Goal: Task Accomplishment & Management: Manage account settings

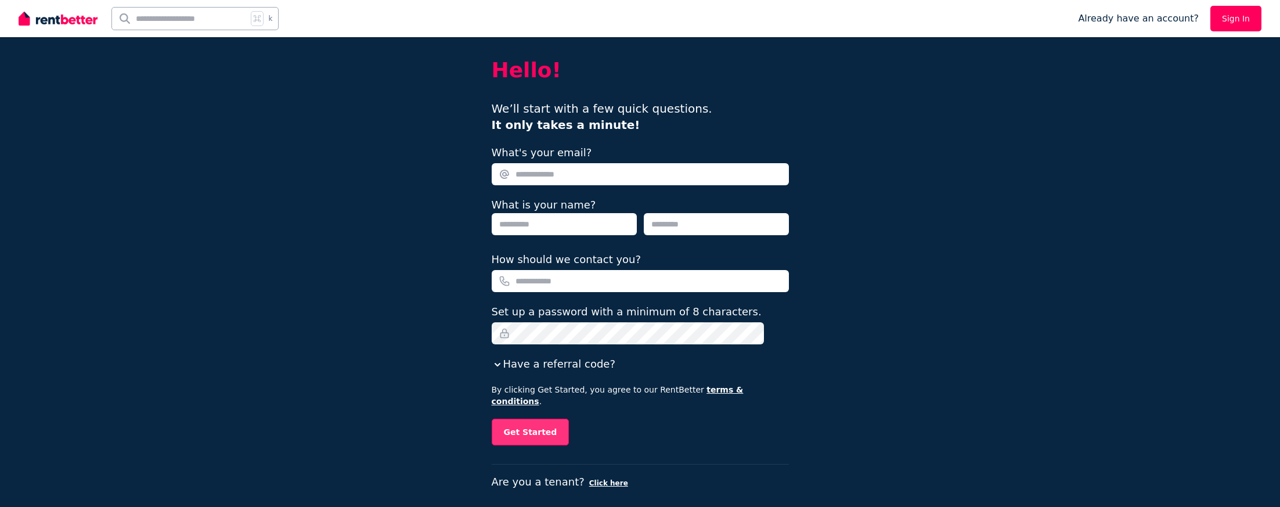
scroll to position [15, 0]
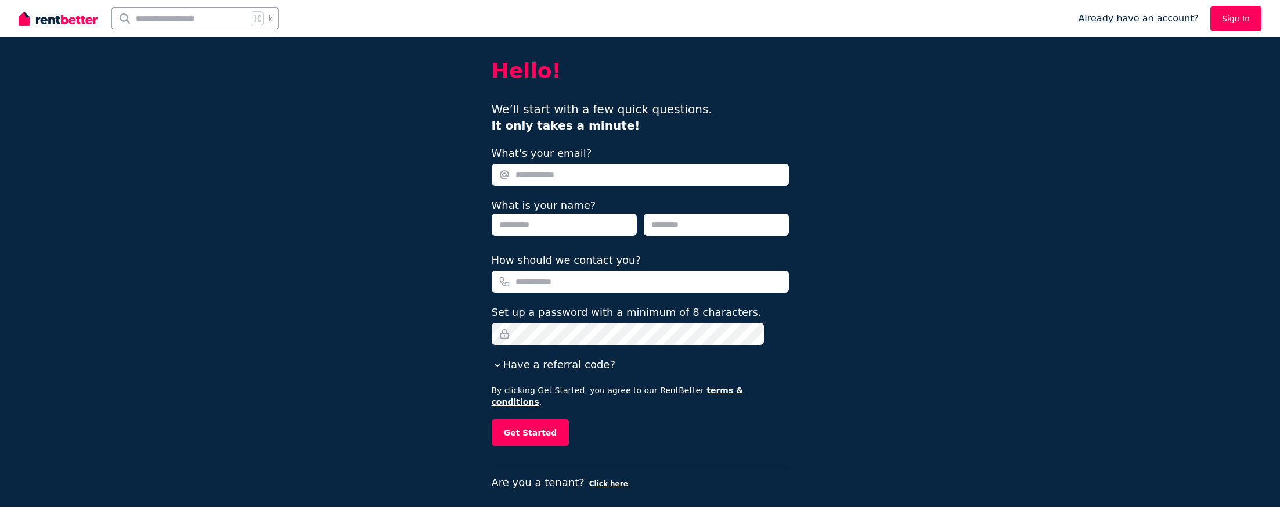
click at [1233, 13] on link "Sign In" at bounding box center [1235, 19] width 51 height 26
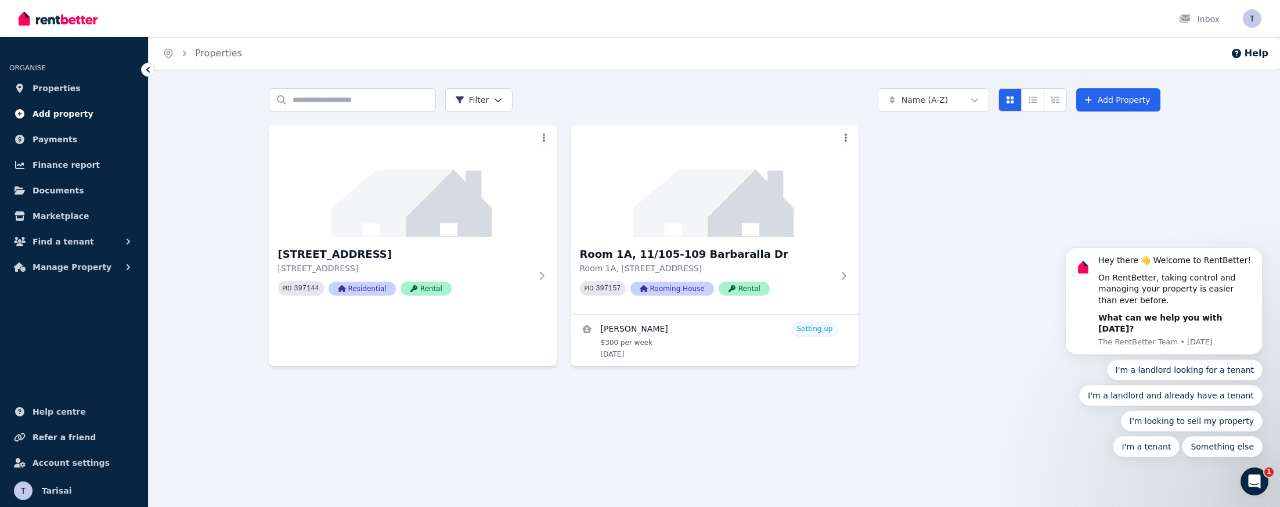
click at [56, 117] on span "Add property" at bounding box center [62, 114] width 61 height 14
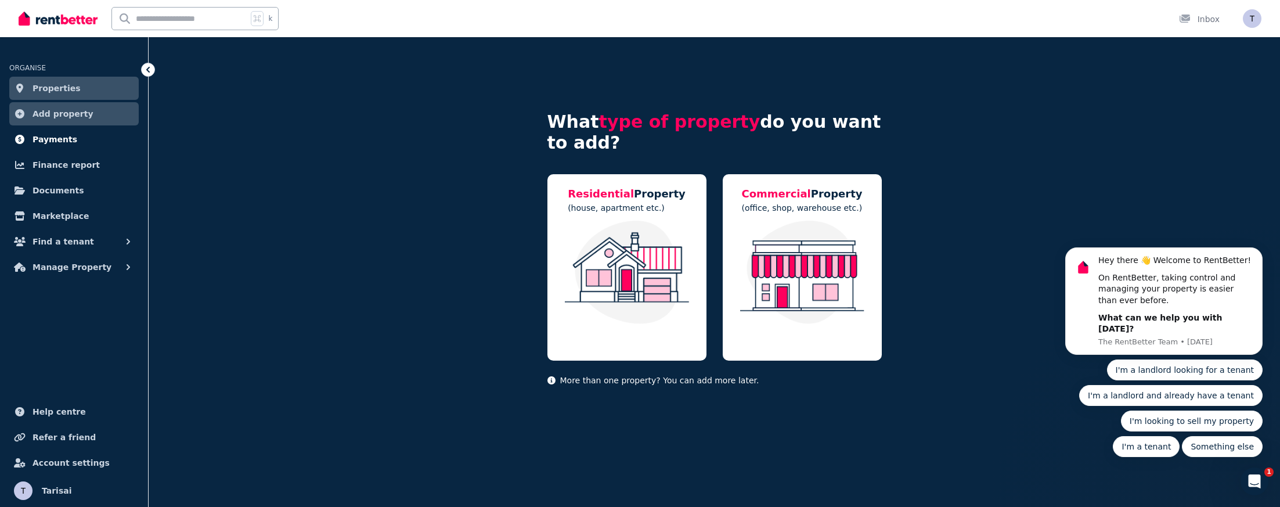
click at [50, 151] on ul "ORGANISE Properties Add property Payments Finance report Documents Marketplace …" at bounding box center [74, 164] width 148 height 230
click at [53, 139] on span "Payments" at bounding box center [54, 139] width 45 height 14
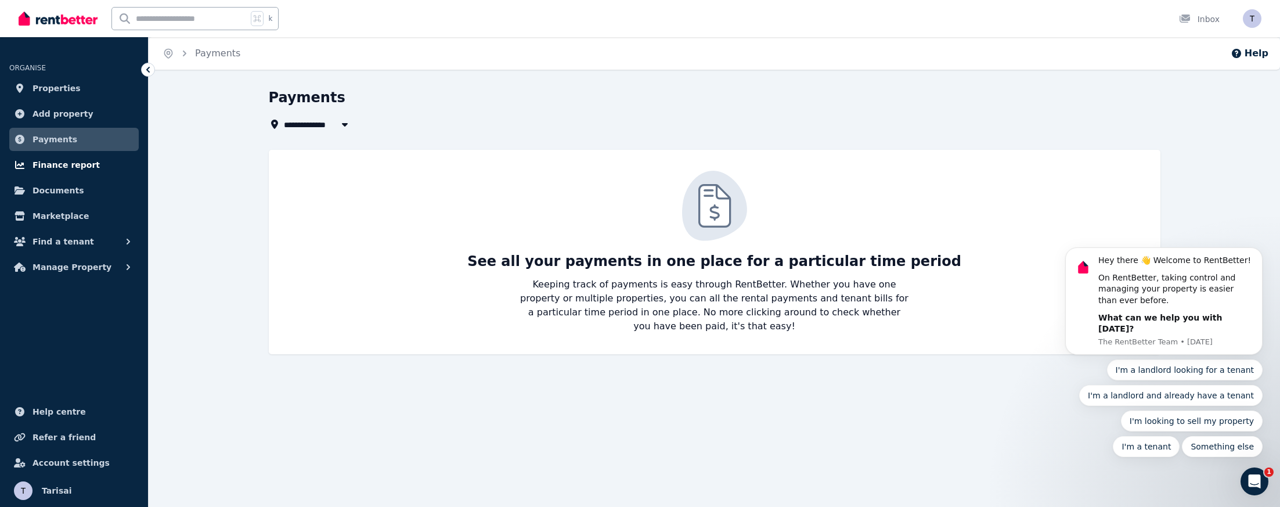
click at [74, 164] on span "Finance report" at bounding box center [65, 165] width 67 height 14
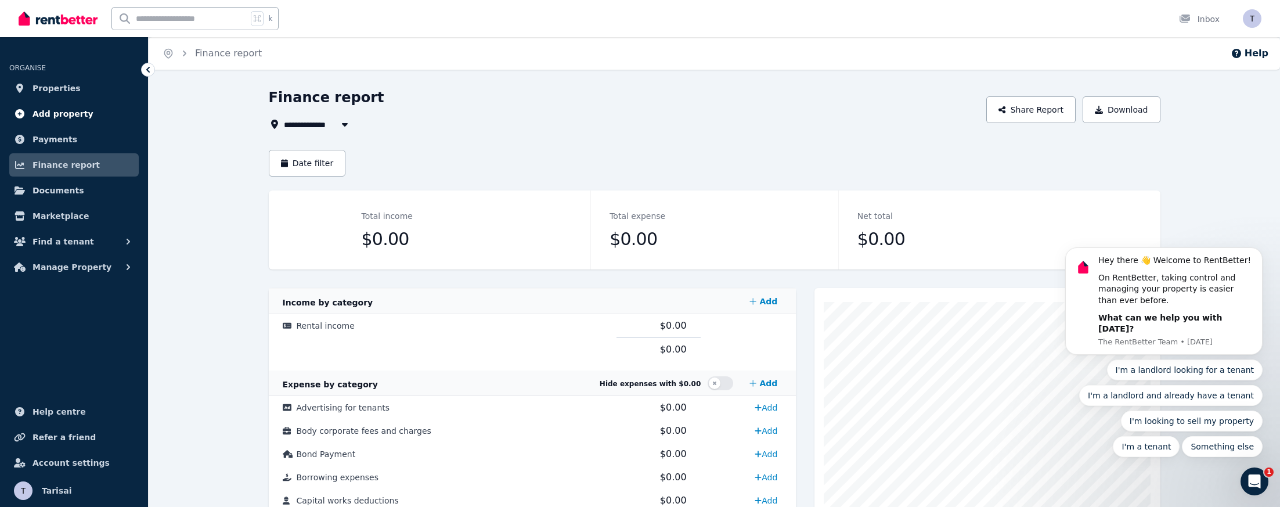
click at [75, 115] on span "Add property" at bounding box center [62, 114] width 61 height 14
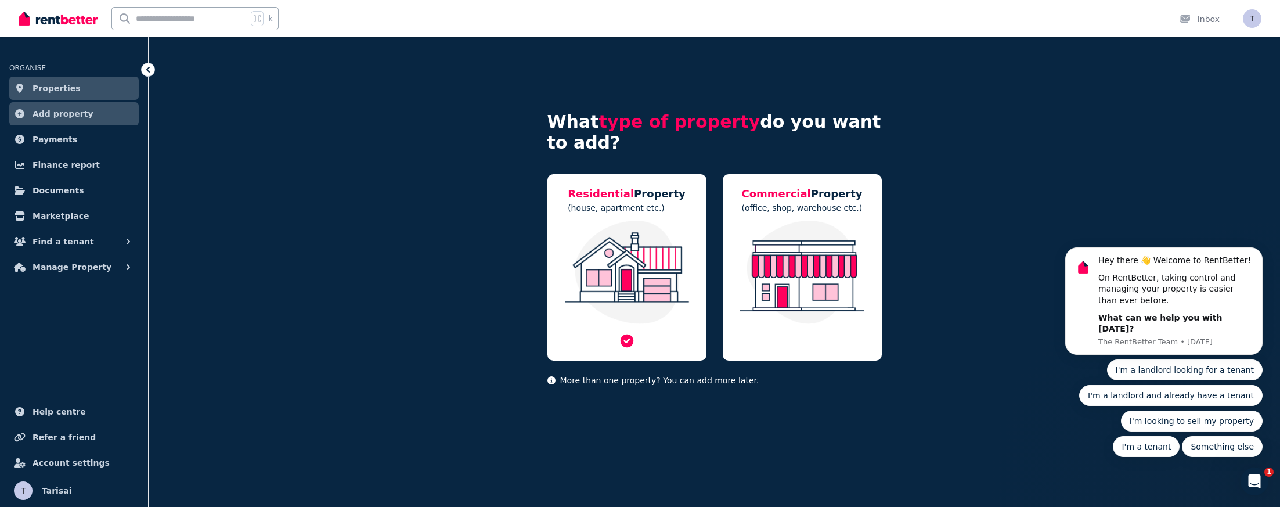
click at [692, 215] on div "Residential Property (house, apartment etc.)" at bounding box center [626, 267] width 159 height 186
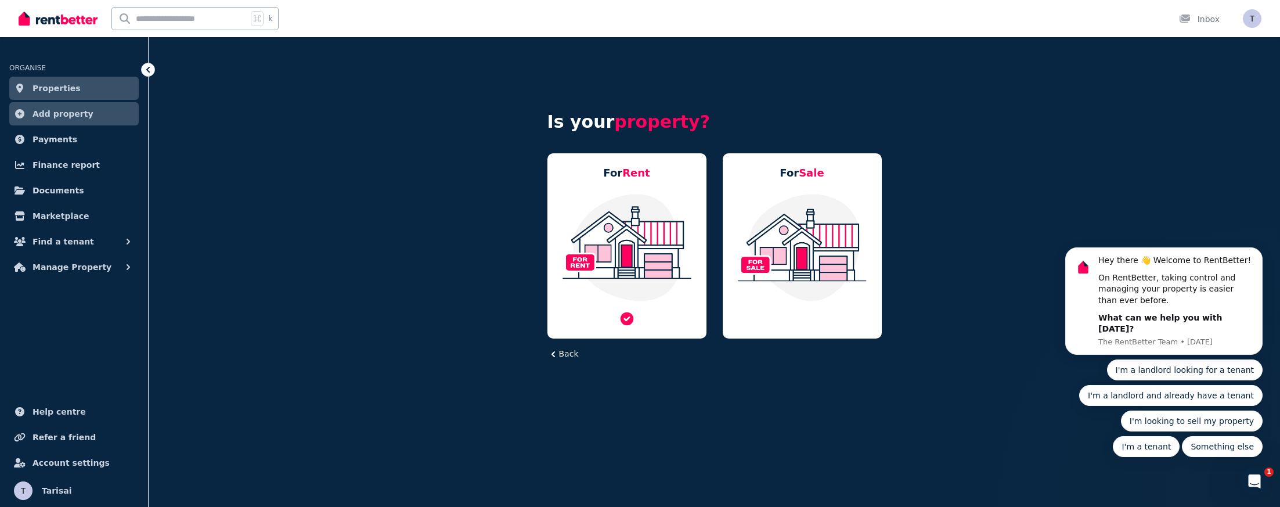
click at [660, 215] on img at bounding box center [627, 247] width 136 height 109
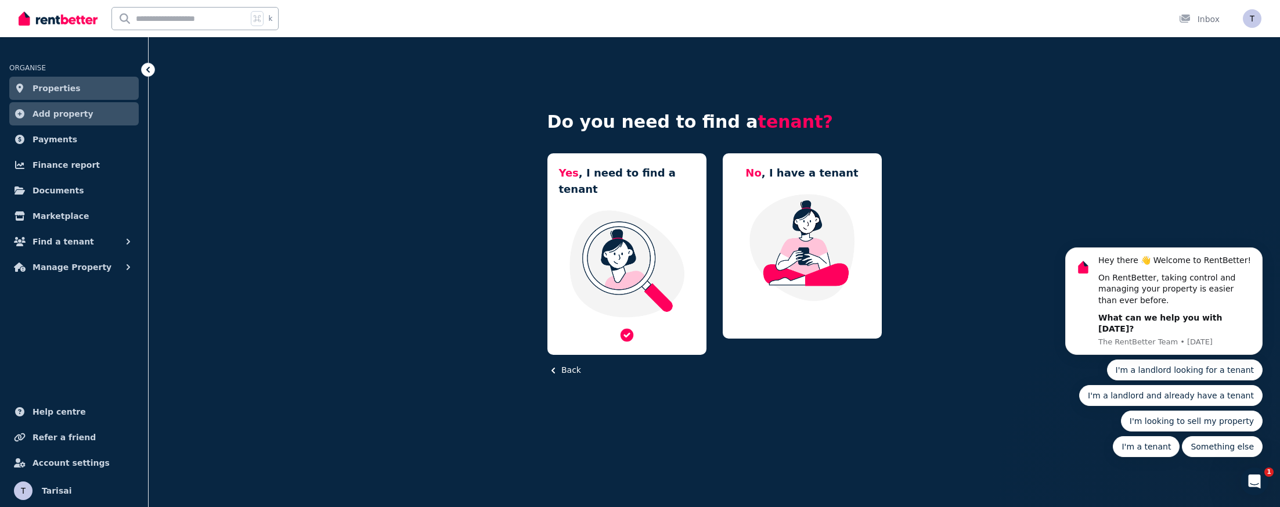
click at [637, 218] on img at bounding box center [627, 263] width 136 height 109
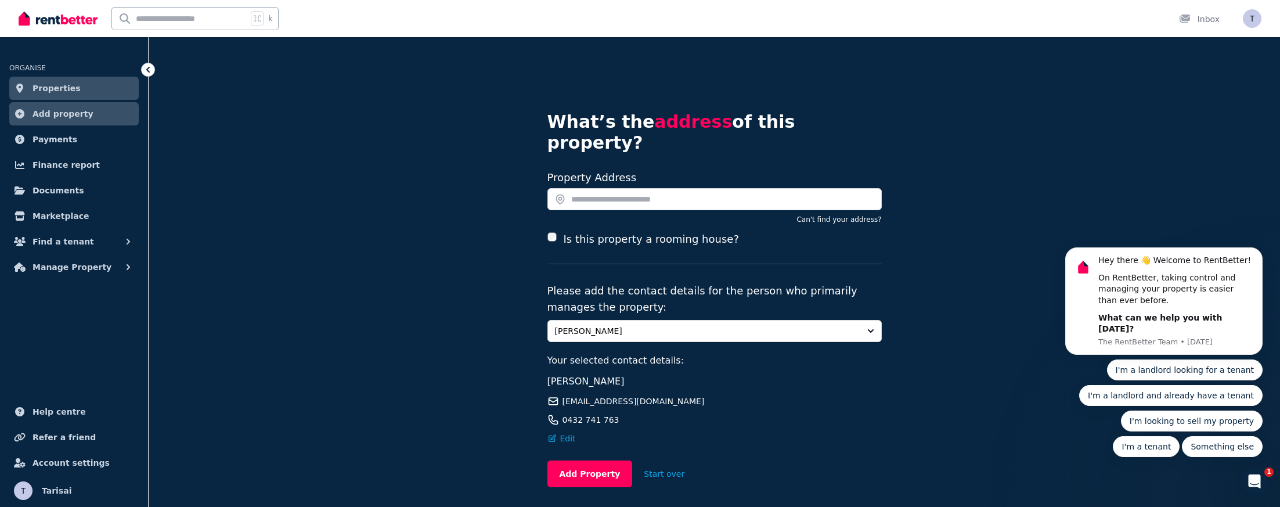
click at [668, 325] on span "[PERSON_NAME]" at bounding box center [706, 331] width 303 height 12
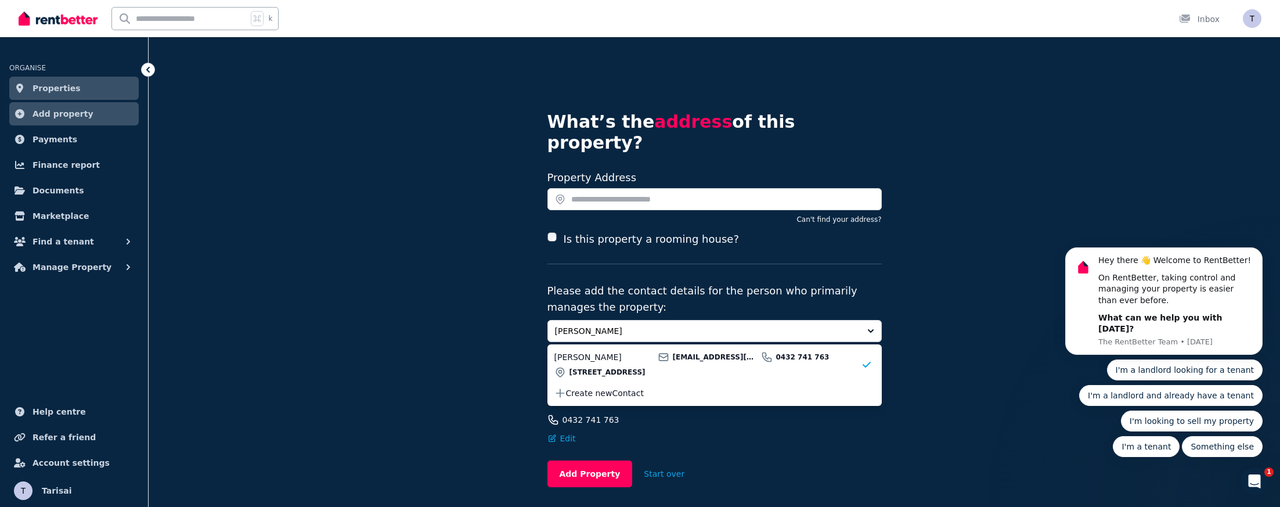
click at [503, 329] on div "What’s the address of this property? Search your address Property Address Can't…" at bounding box center [714, 294] width 1131 height 515
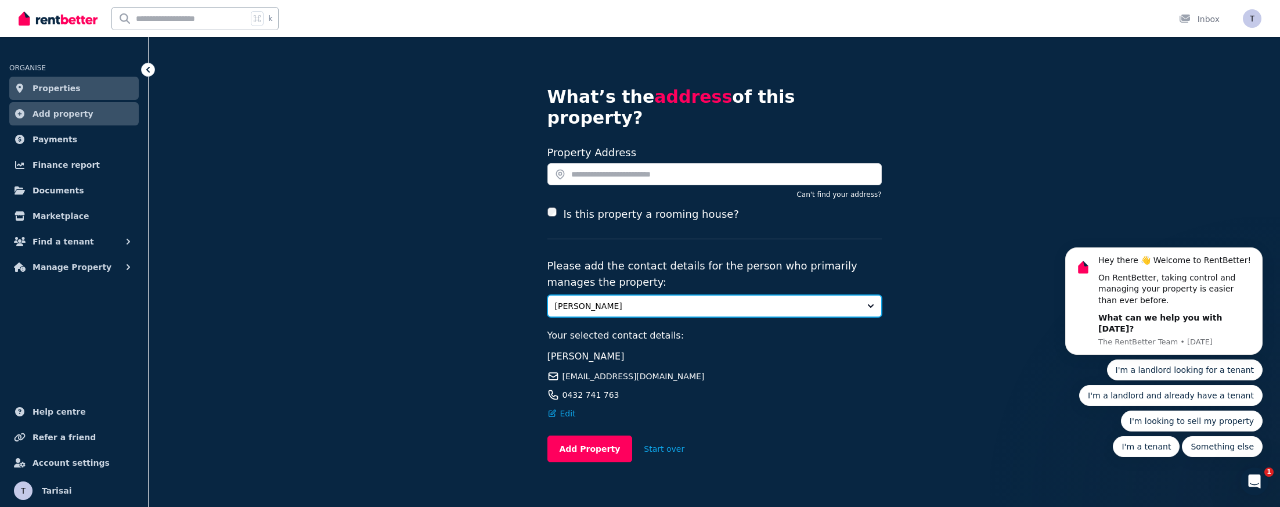
scroll to position [24, 0]
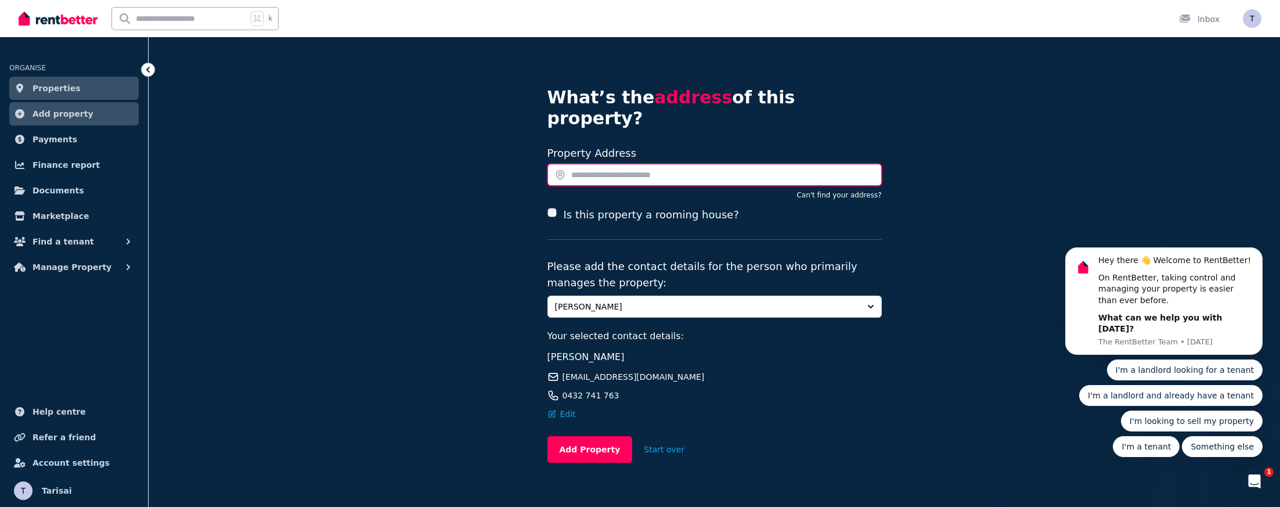
click at [598, 164] on input "text" at bounding box center [714, 175] width 334 height 22
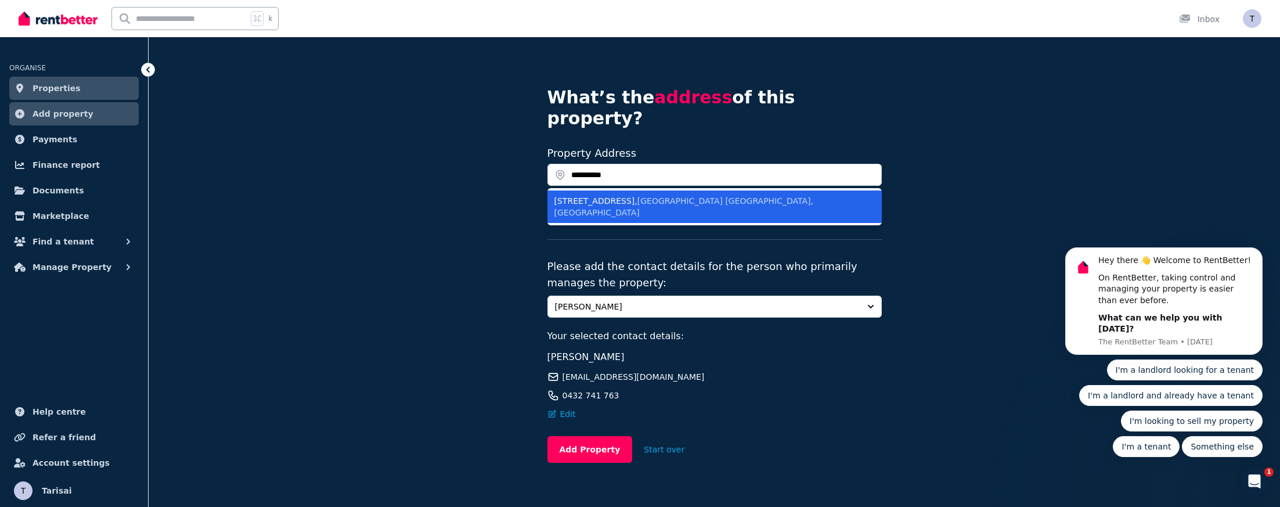
click at [593, 195] on div "[STREET_ADDRESS][PERSON_NAME]" at bounding box center [707, 206] width 306 height 23
type input "**********"
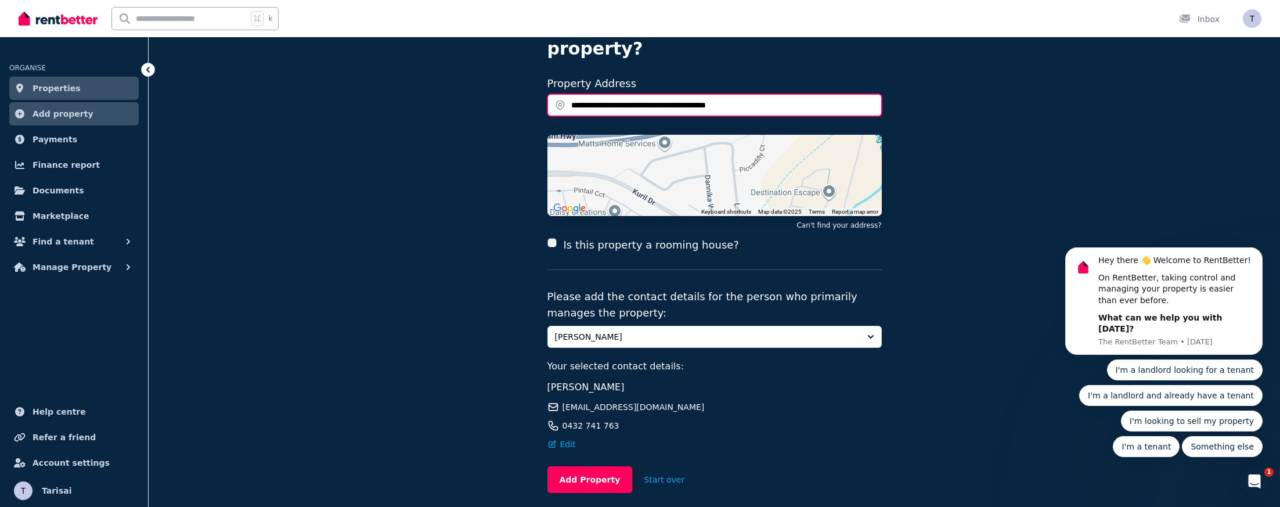
scroll to position [93, 0]
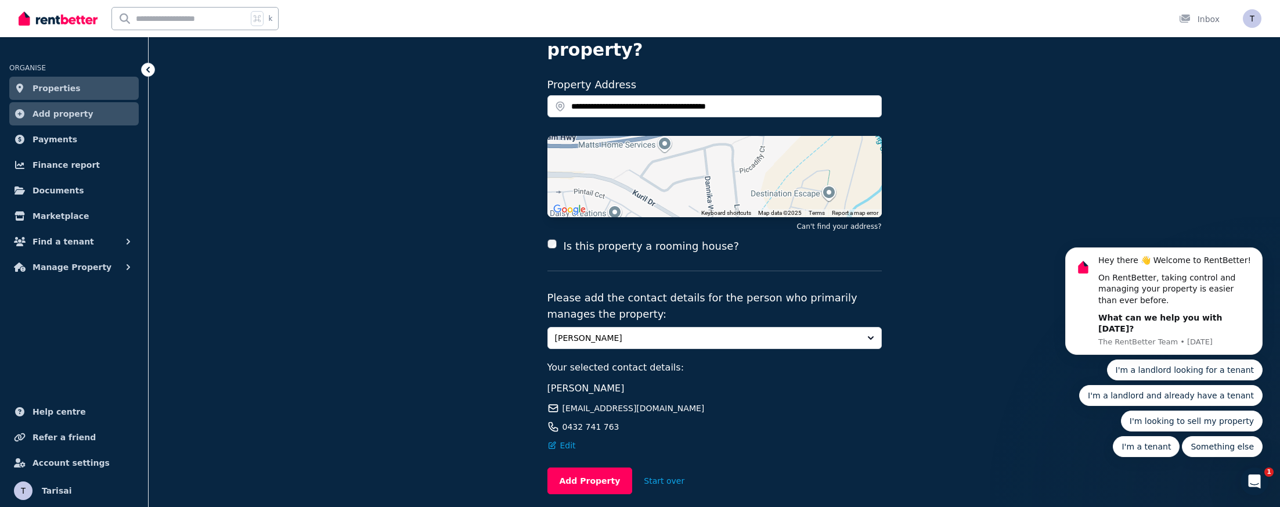
click at [558, 238] on div "Is this property a rooming house?" at bounding box center [714, 246] width 334 height 16
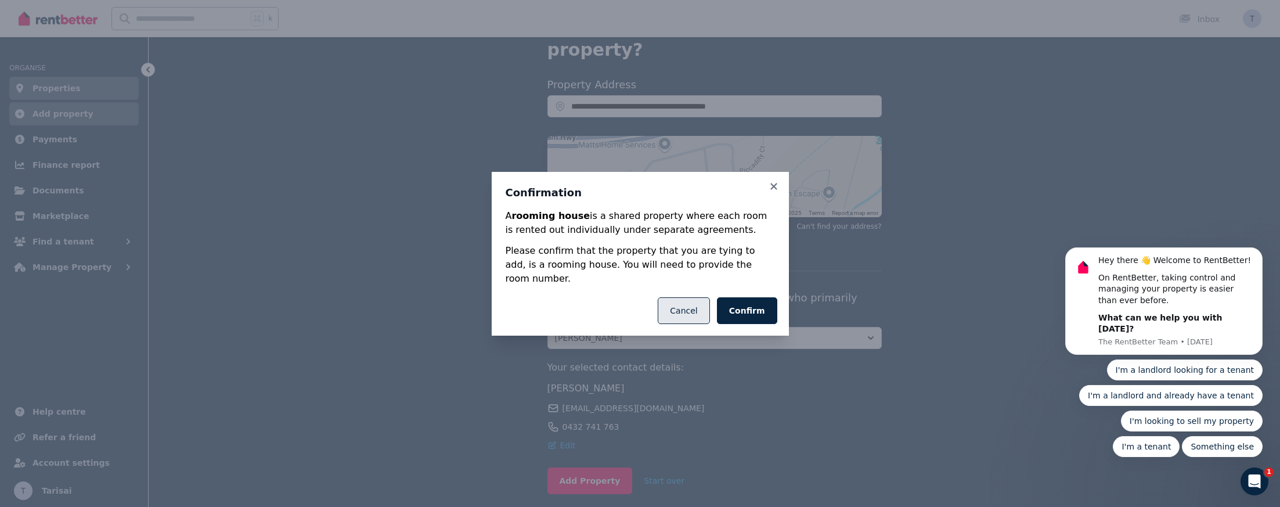
click at [702, 307] on button "Cancel" at bounding box center [684, 310] width 52 height 27
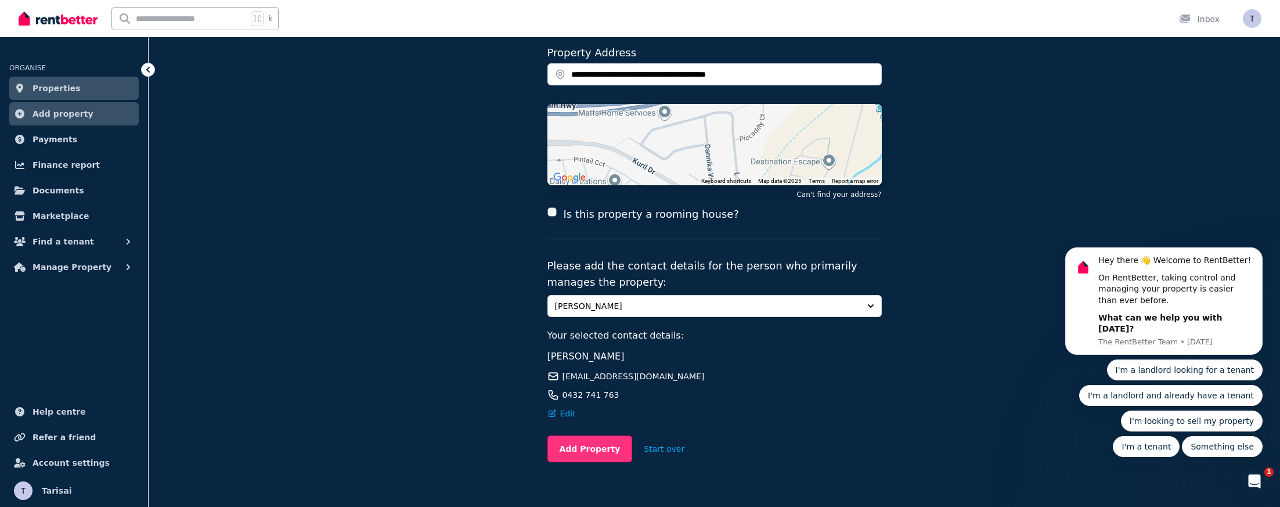
scroll to position [124, 0]
click at [594, 436] on button "Add Property" at bounding box center [589, 449] width 85 height 27
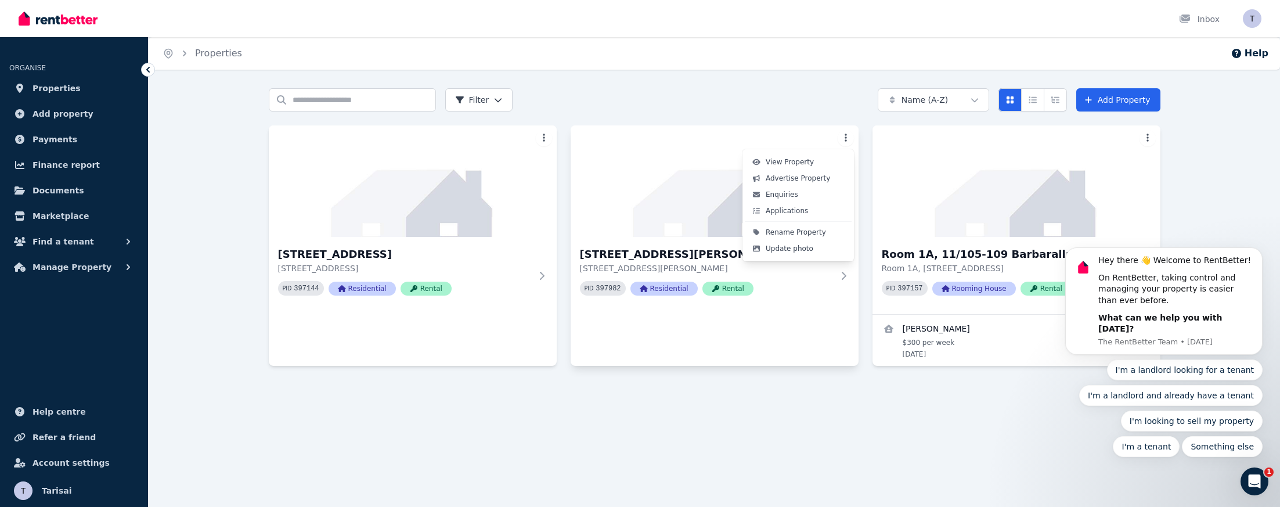
click at [843, 143] on html "Open main menu Inbox Open user menu ORGANISE Properties Add property Payments F…" at bounding box center [640, 253] width 1280 height 507
click at [166, 302] on html "Open main menu Inbox Open user menu ORGANISE Properties Add property Payments F…" at bounding box center [640, 253] width 1280 height 507
click at [71, 129] on link "Payments" at bounding box center [73, 139] width 129 height 23
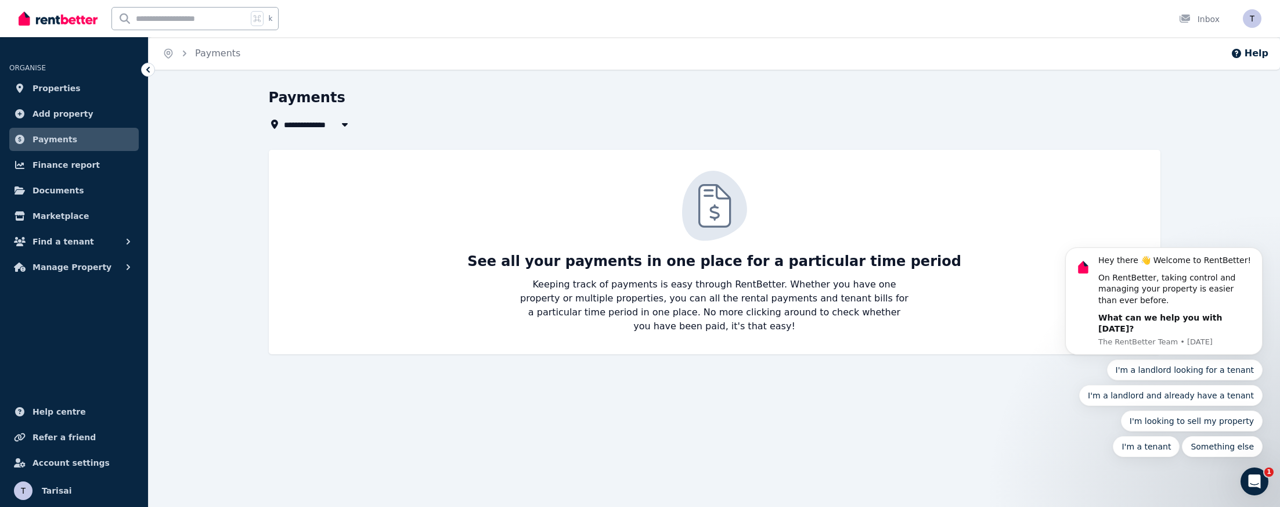
click at [330, 121] on span "All Properties" at bounding box center [321, 124] width 75 height 14
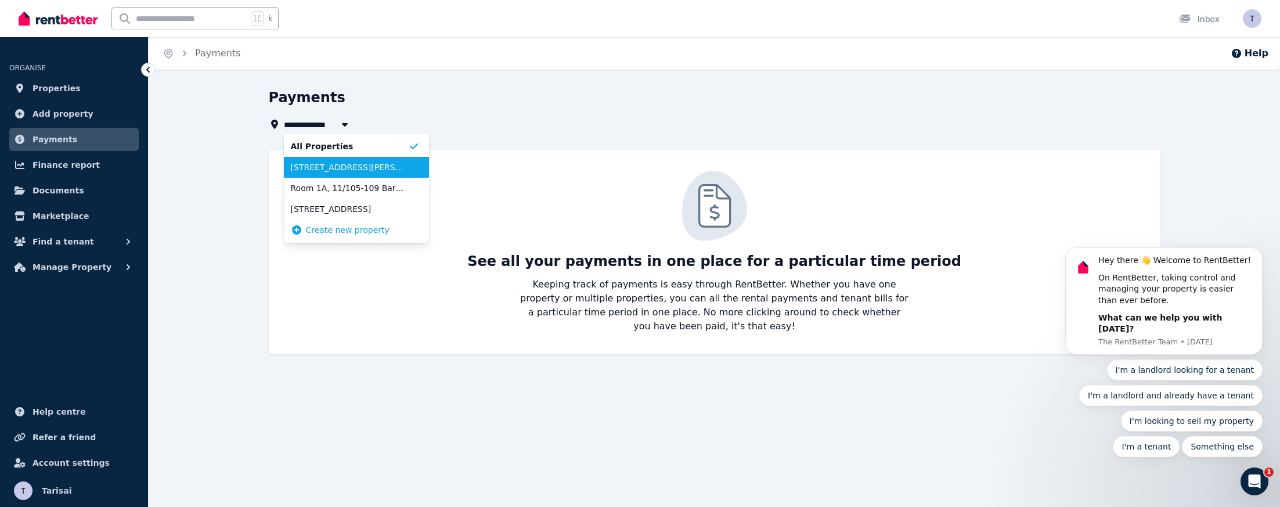
click at [322, 168] on span "21 Dannika Way, Deebing Heights" at bounding box center [349, 167] width 117 height 12
type input "**********"
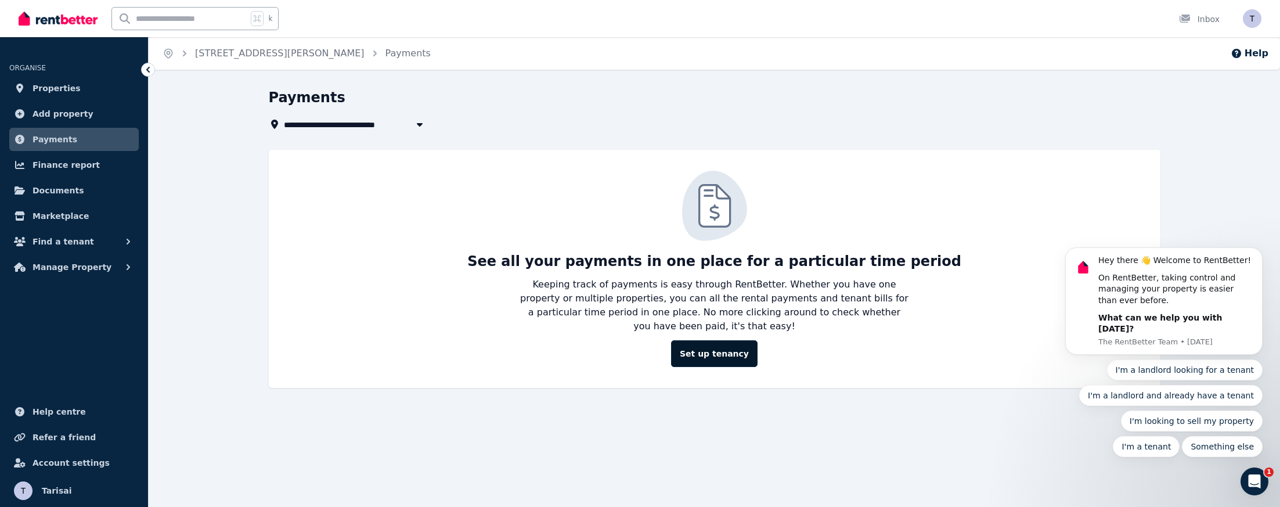
click at [718, 350] on link "Set up tenancy" at bounding box center [714, 353] width 86 height 27
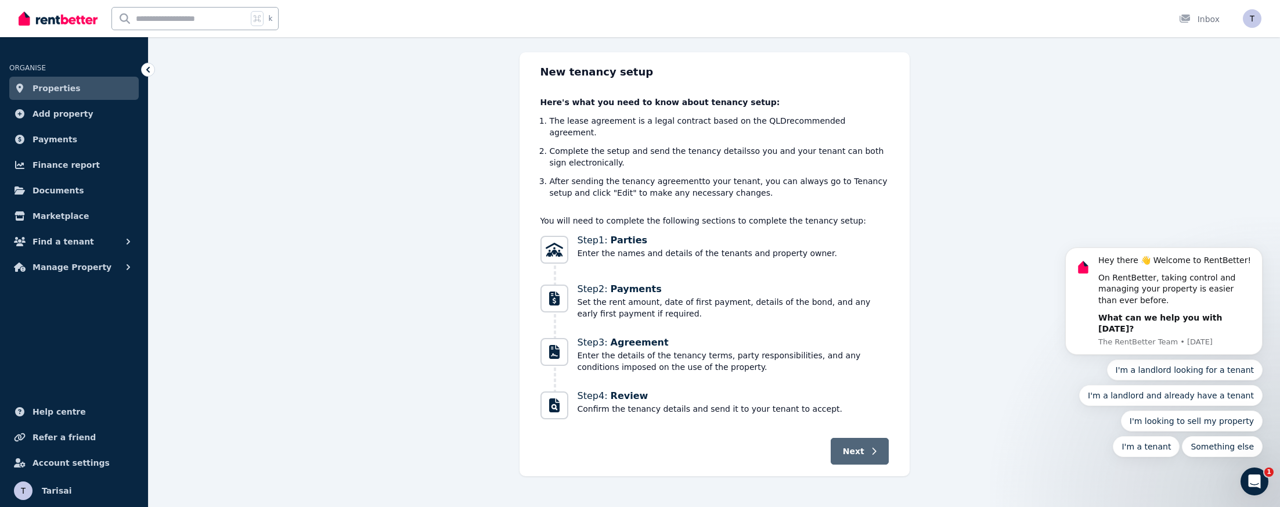
click at [858, 445] on button "Next" at bounding box center [859, 451] width 58 height 27
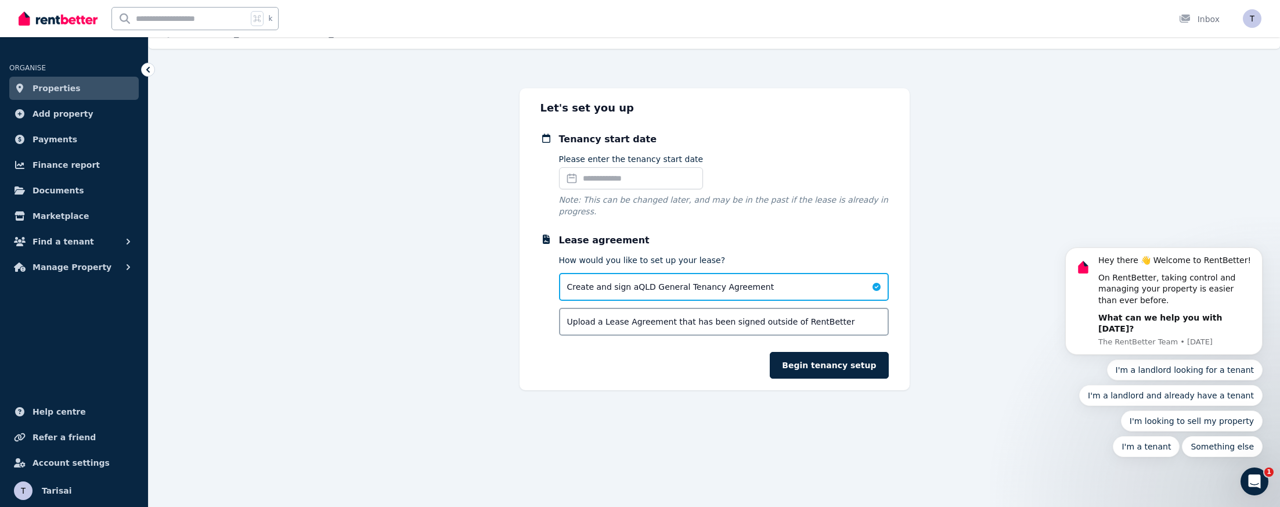
scroll to position [21, 0]
click at [610, 330] on div "Upload a Lease Agreement that has been signed outside of RentBetter" at bounding box center [724, 322] width 330 height 28
click at [631, 289] on span "Create and sign a QLD General Tenancy Agreement" at bounding box center [670, 287] width 207 height 12
click at [819, 364] on button "Begin tenancy setup" at bounding box center [829, 365] width 118 height 27
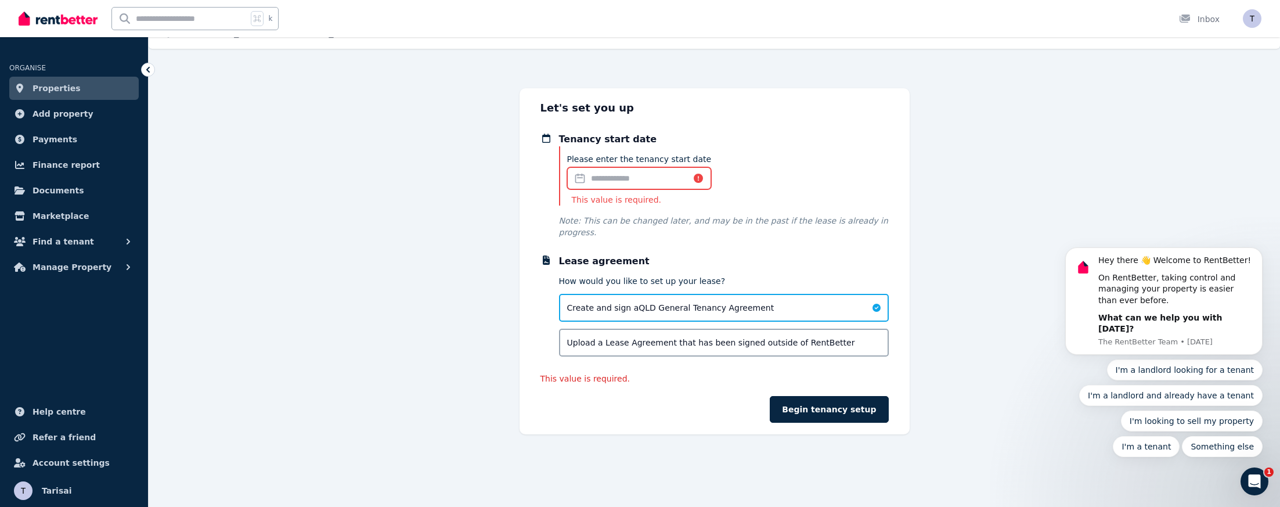
drag, startPoint x: 609, startPoint y: 179, endPoint x: 635, endPoint y: 181, distance: 26.8
click at [612, 179] on input "Please enter the tenancy start date" at bounding box center [639, 178] width 145 height 22
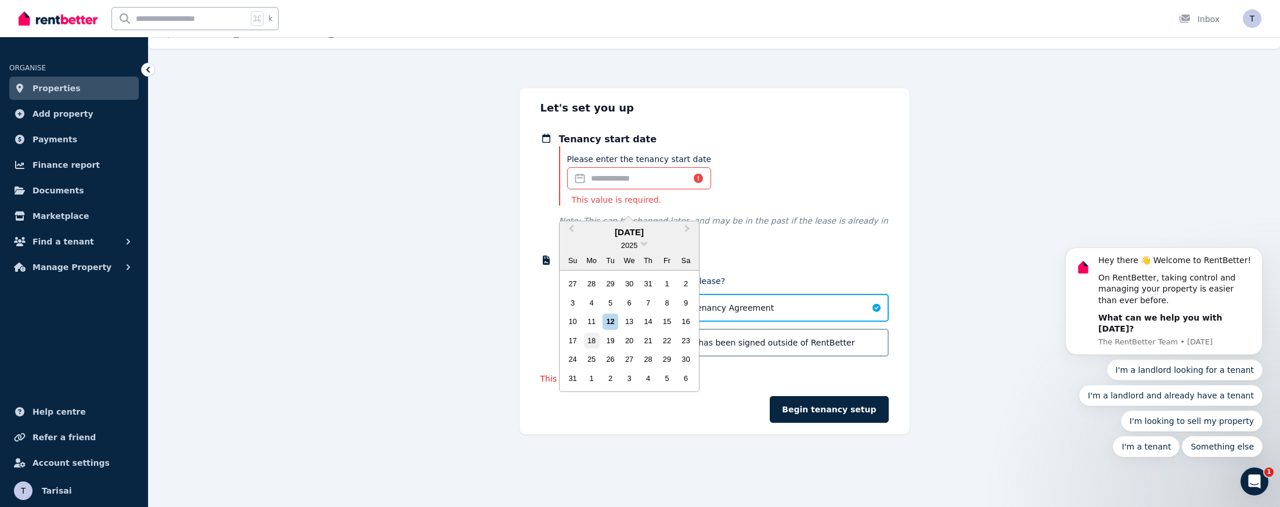
click at [592, 338] on div "18" at bounding box center [592, 341] width 16 height 16
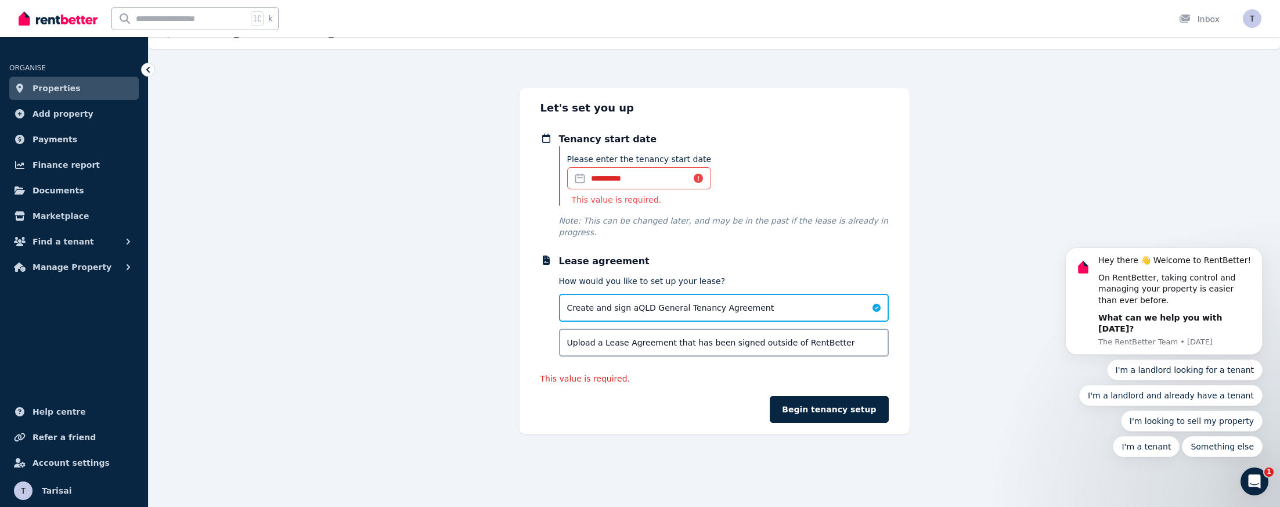
drag, startPoint x: 754, startPoint y: 400, endPoint x: 762, endPoint y: 400, distance: 8.1
click at [760, 399] on div "Begin tenancy setup" at bounding box center [714, 409] width 348 height 27
click at [823, 413] on button "Begin tenancy setup" at bounding box center [829, 409] width 118 height 27
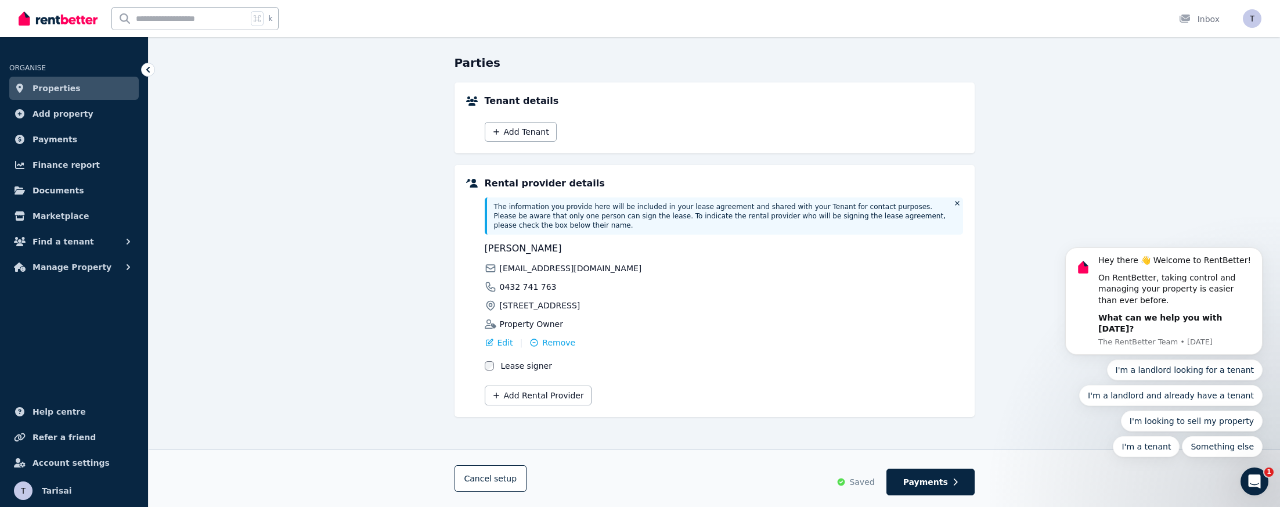
scroll to position [101, 0]
click at [533, 399] on button "Add Rental Provider" at bounding box center [538, 395] width 107 height 20
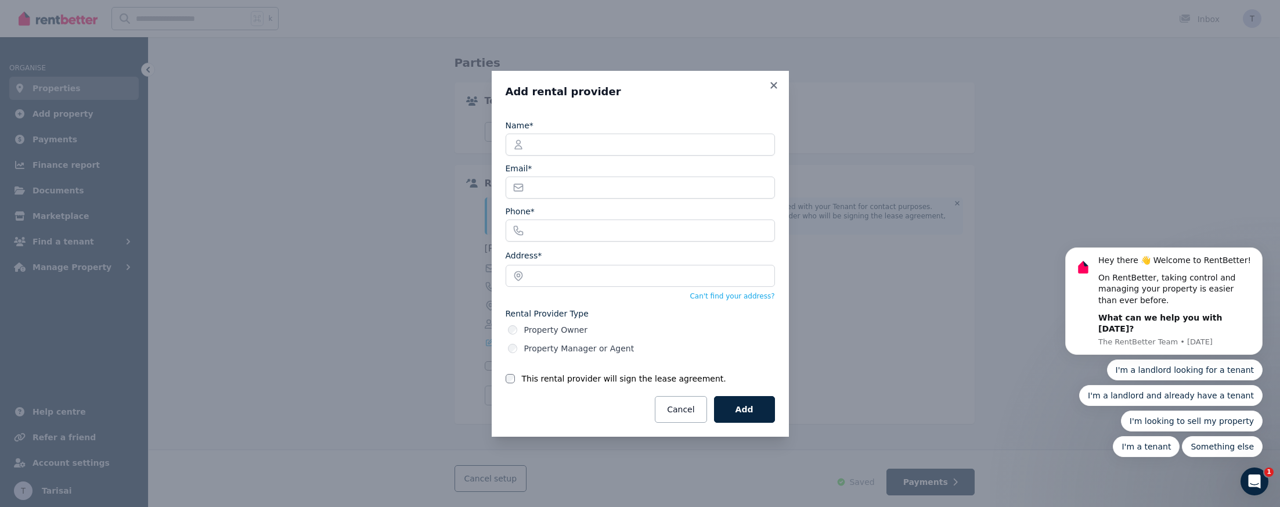
click at [548, 351] on label "Property Manager or Agent" at bounding box center [579, 348] width 110 height 12
click at [576, 326] on label "Property Owner" at bounding box center [555, 330] width 63 height 12
click at [586, 342] on div "Property Owner Property Manager or Agent" at bounding box center [639, 339] width 269 height 30
click at [577, 352] on label "Property Manager or Agent" at bounding box center [579, 348] width 110 height 12
click at [670, 406] on button "Cancel" at bounding box center [681, 409] width 52 height 27
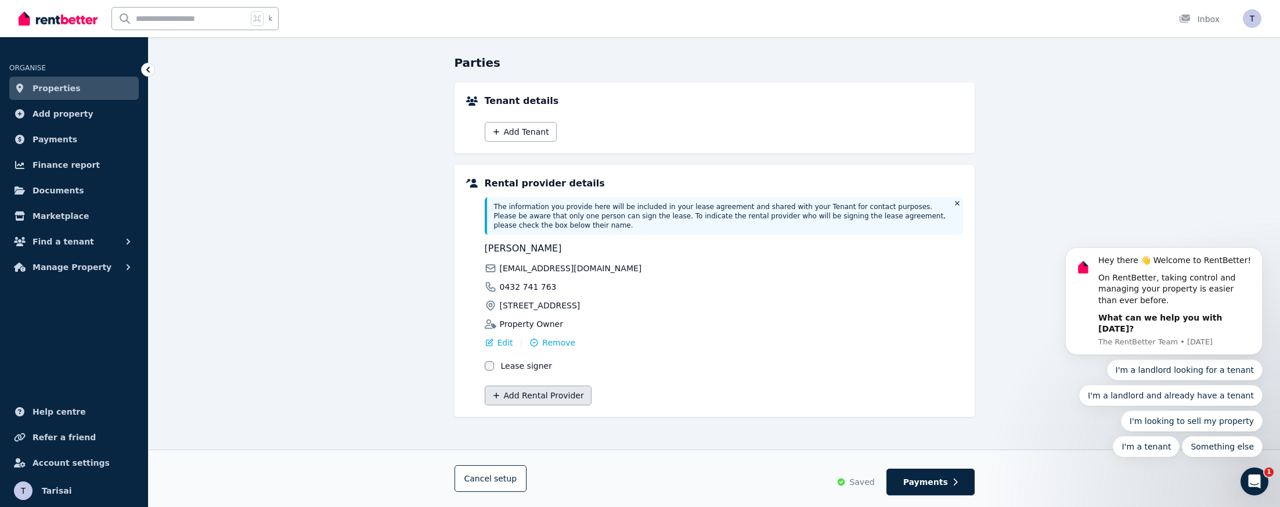
click at [541, 390] on button "Add Rental Provider" at bounding box center [538, 395] width 107 height 20
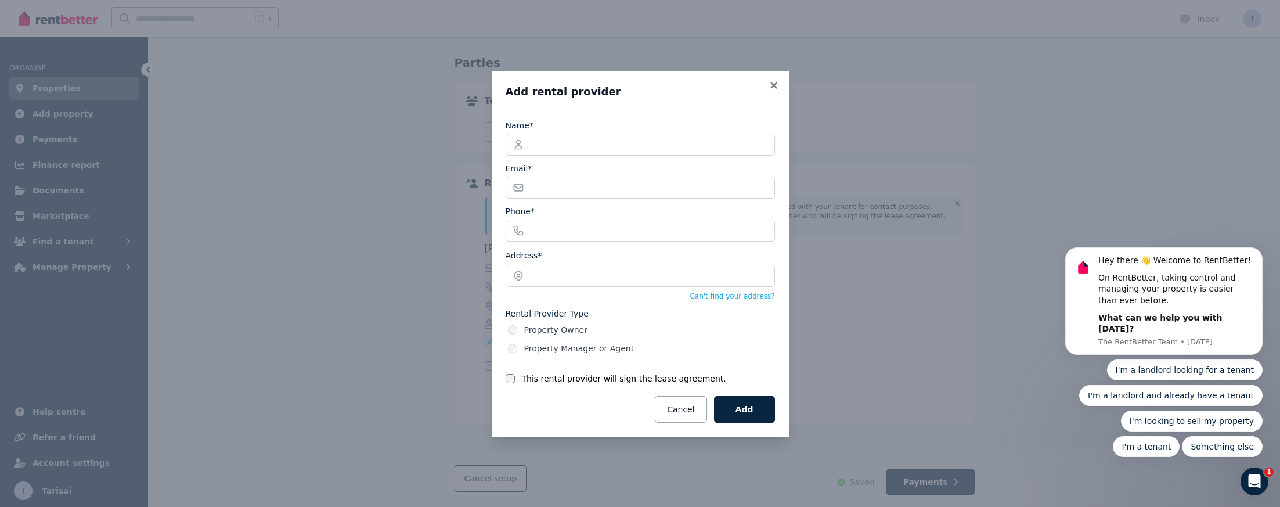
click at [766, 86] on h3 "Add rental provider" at bounding box center [639, 92] width 269 height 14
click at [772, 83] on icon at bounding box center [773, 85] width 6 height 6
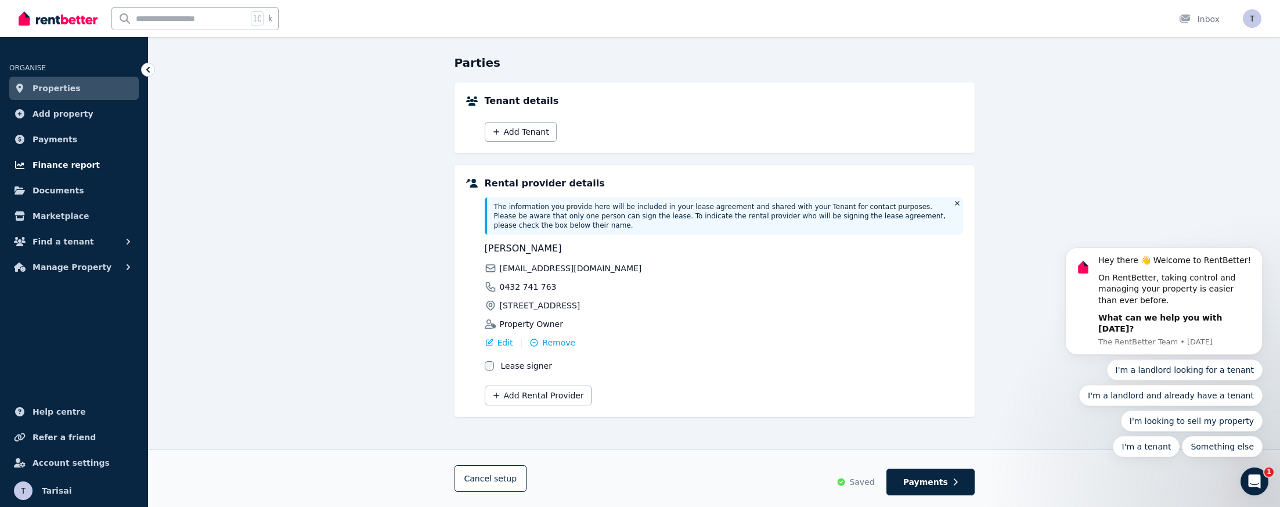
click at [65, 162] on span "Finance report" at bounding box center [65, 165] width 67 height 14
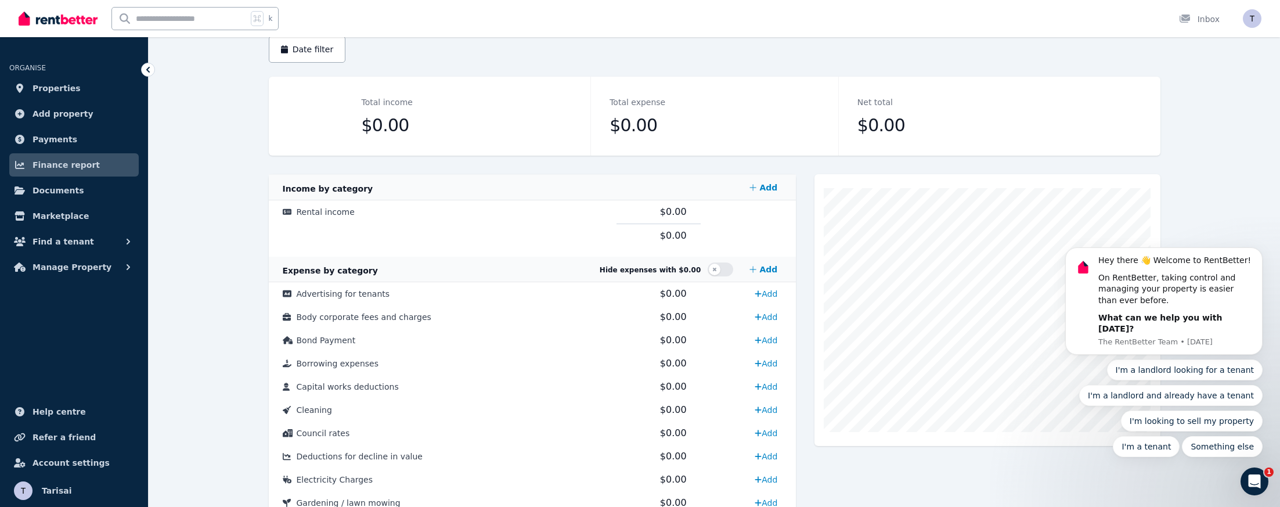
scroll to position [114, 0]
click at [764, 270] on link "Add" at bounding box center [763, 269] width 37 height 23
select select "**********"
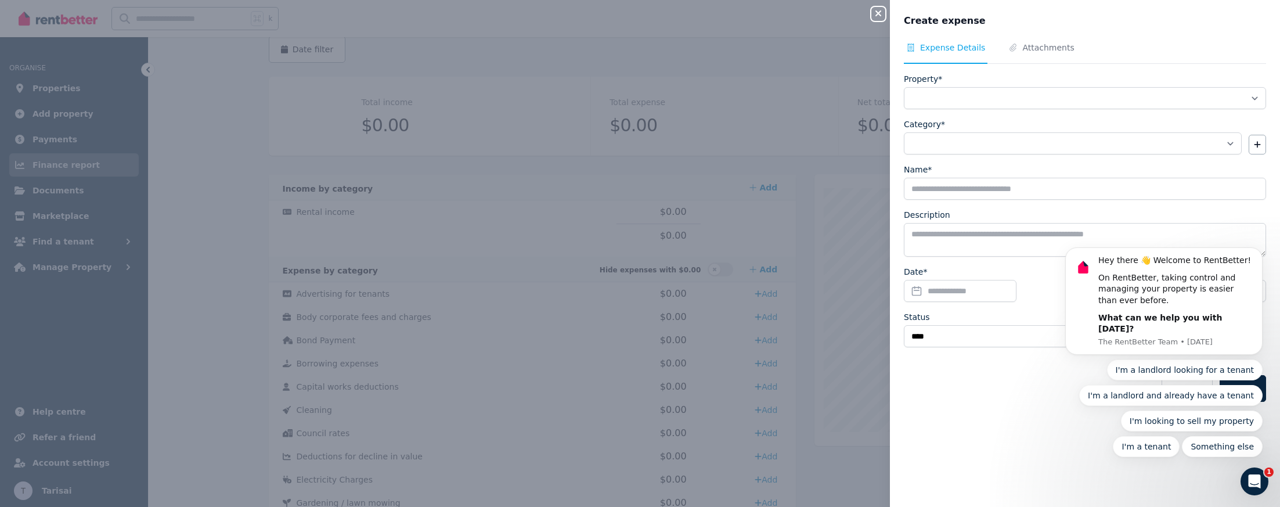
click at [830, 205] on div "**********" at bounding box center [640, 253] width 1280 height 507
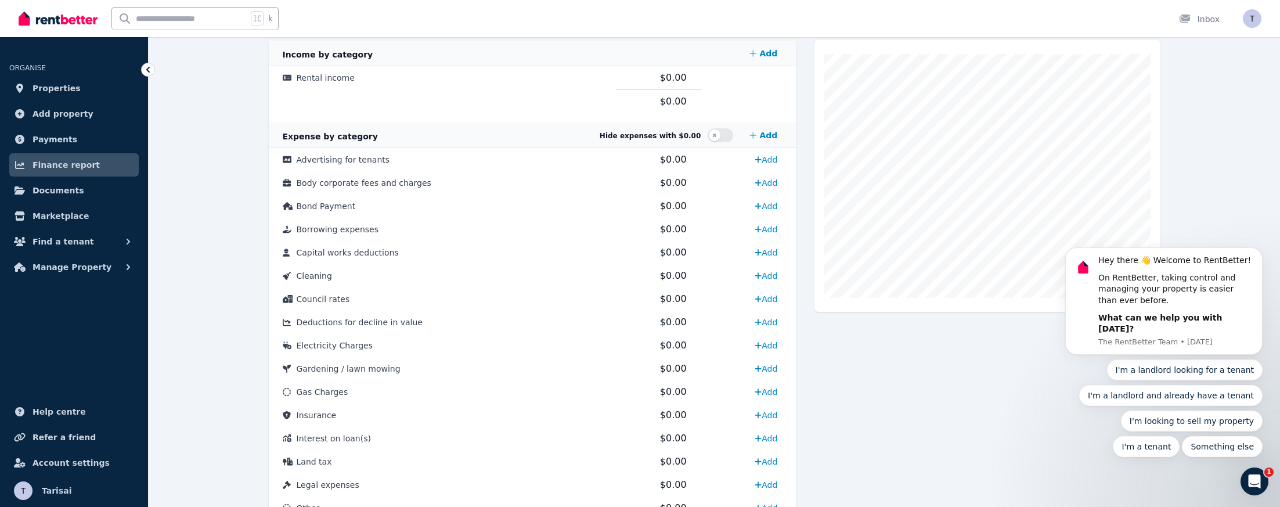
scroll to position [249, 0]
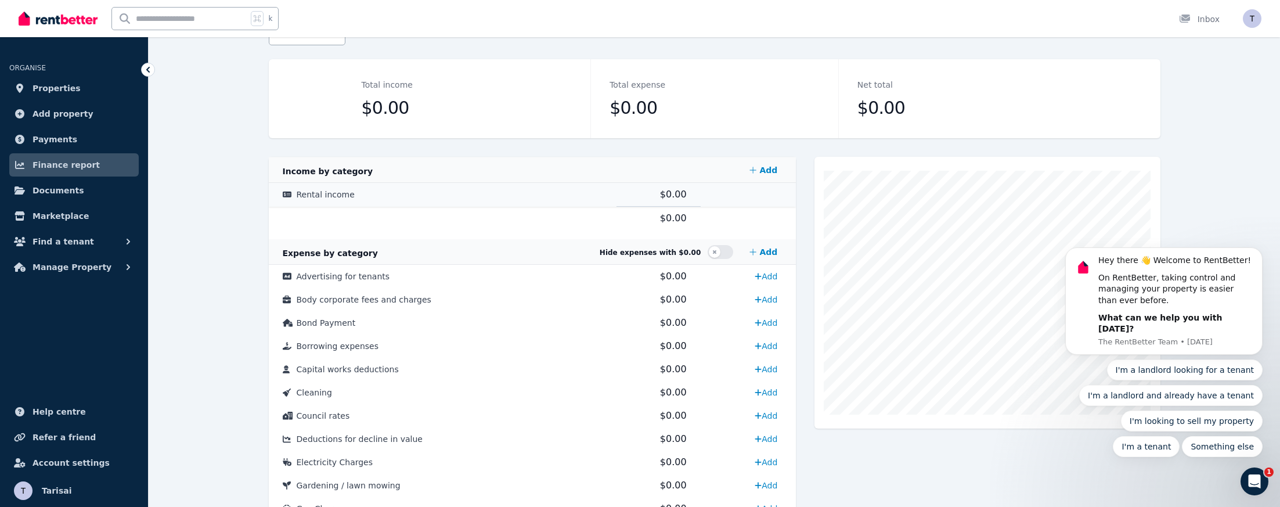
click at [676, 197] on span "$0.00" at bounding box center [673, 194] width 27 height 11
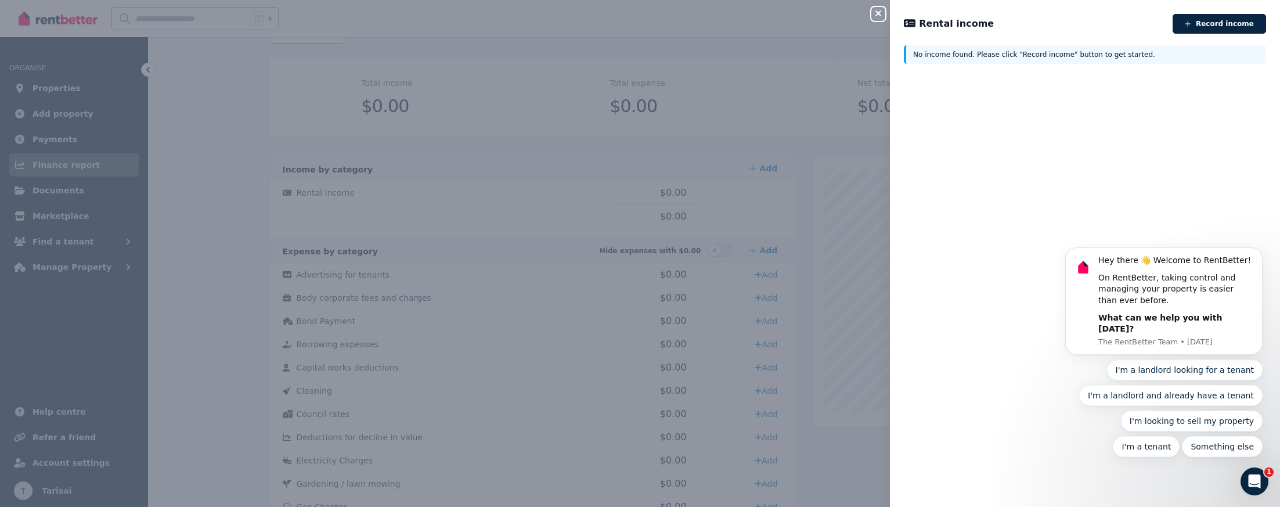
drag, startPoint x: 1242, startPoint y: 21, endPoint x: 1235, endPoint y: 23, distance: 7.2
click at [1241, 23] on button "Record income" at bounding box center [1218, 24] width 93 height 20
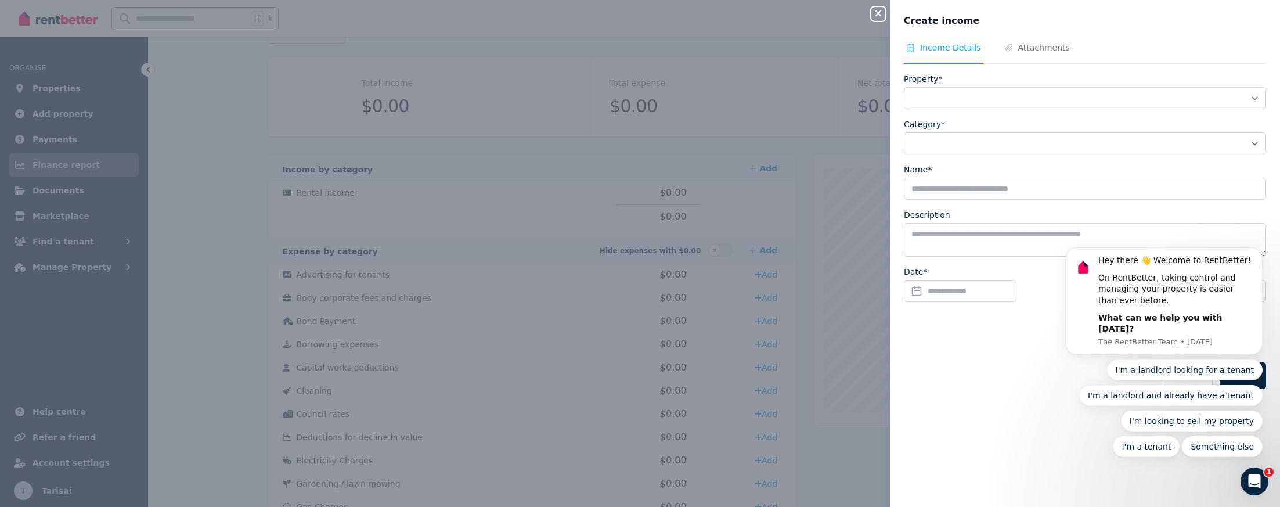
click at [837, 194] on div "**********" at bounding box center [640, 253] width 1280 height 507
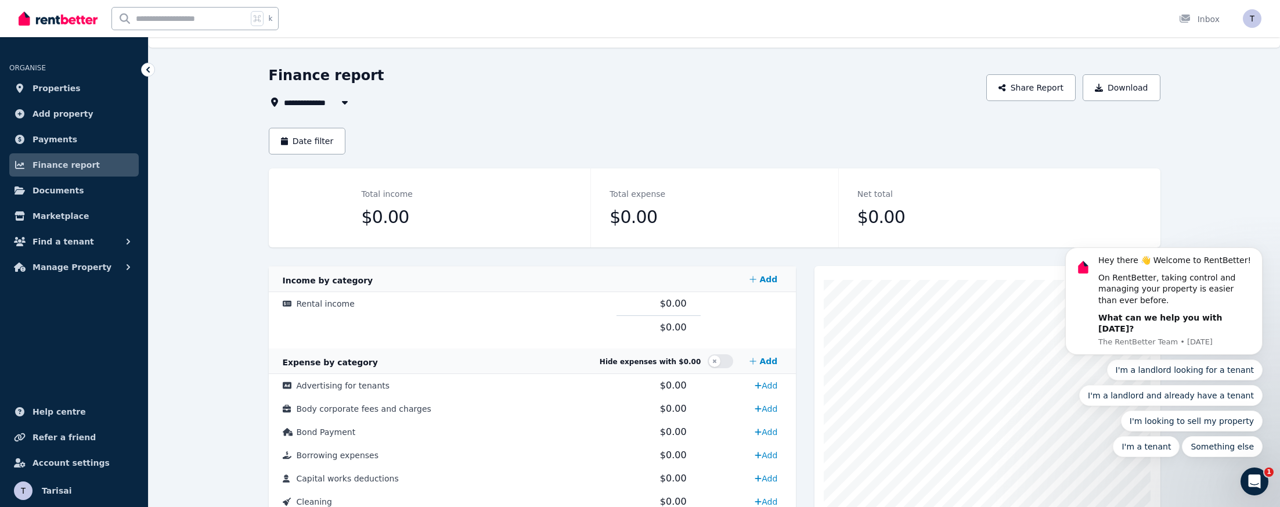
scroll to position [7, 0]
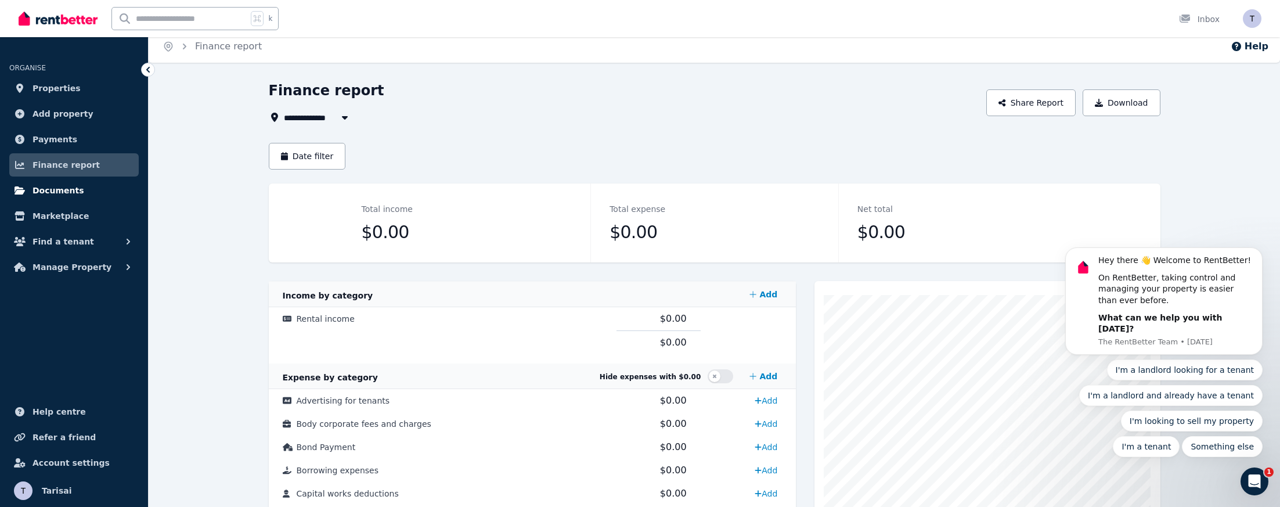
click at [71, 193] on span "Documents" at bounding box center [58, 190] width 52 height 14
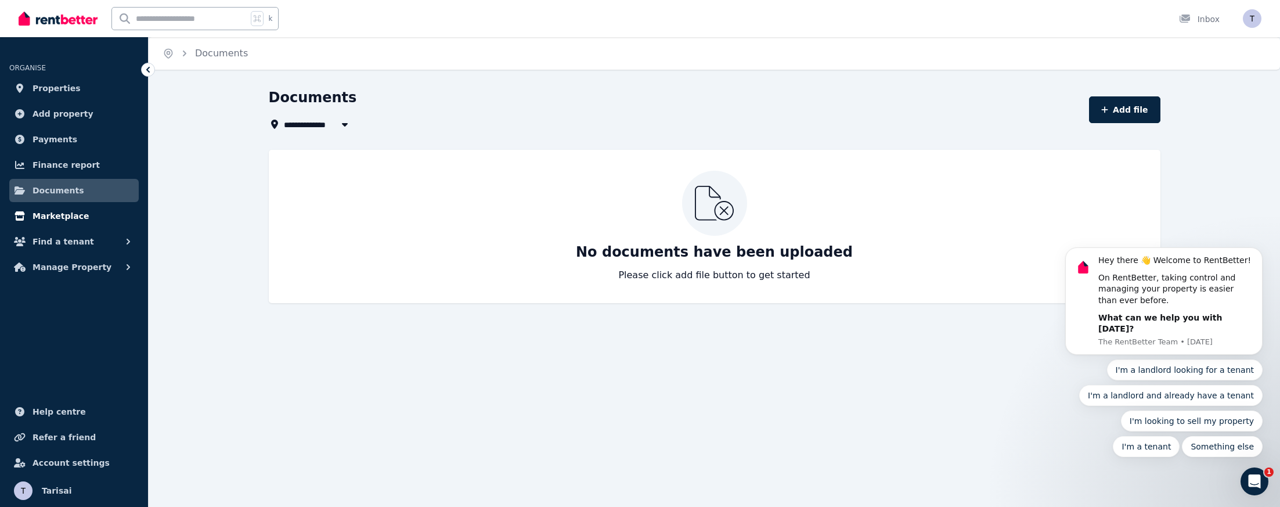
click at [70, 220] on span "Marketplace" at bounding box center [60, 216] width 56 height 14
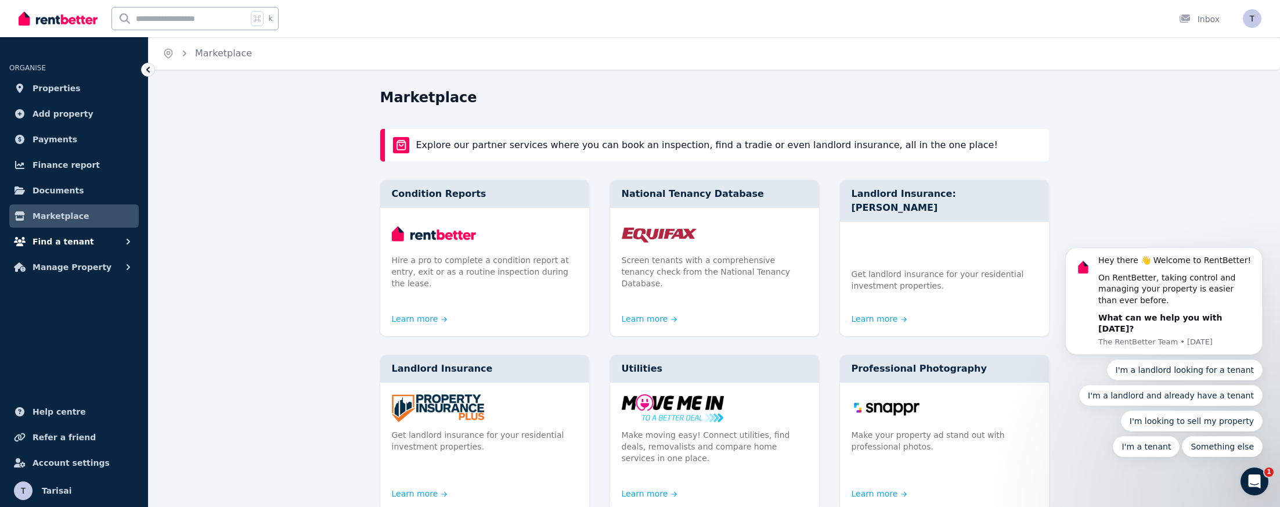
click at [49, 237] on span "Find a tenant" at bounding box center [63, 241] width 62 height 14
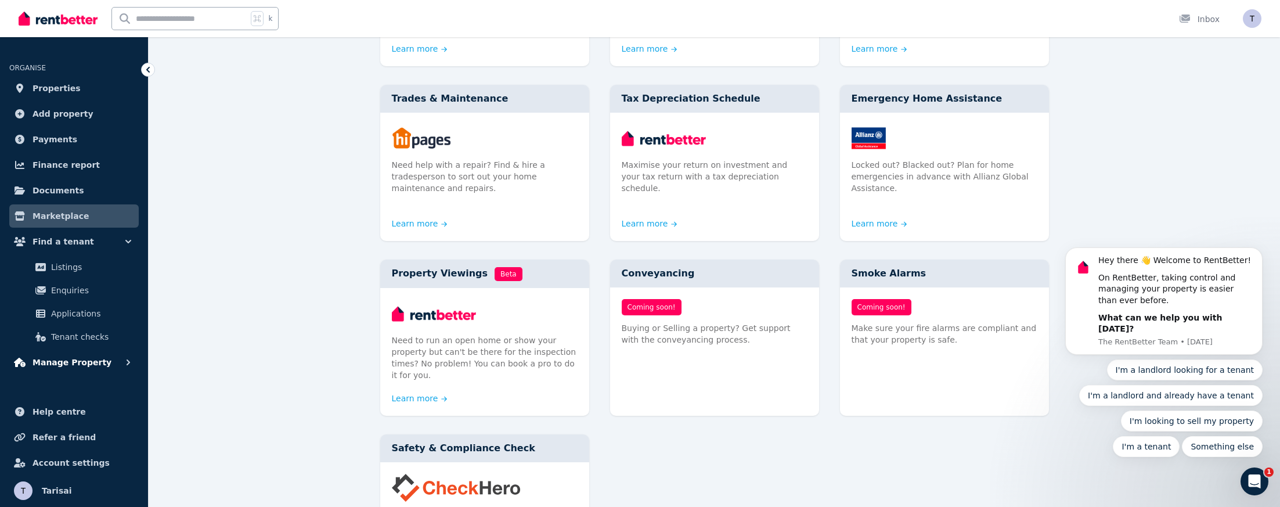
scroll to position [444, 0]
click at [100, 366] on button "Manage Property" at bounding box center [73, 362] width 129 height 23
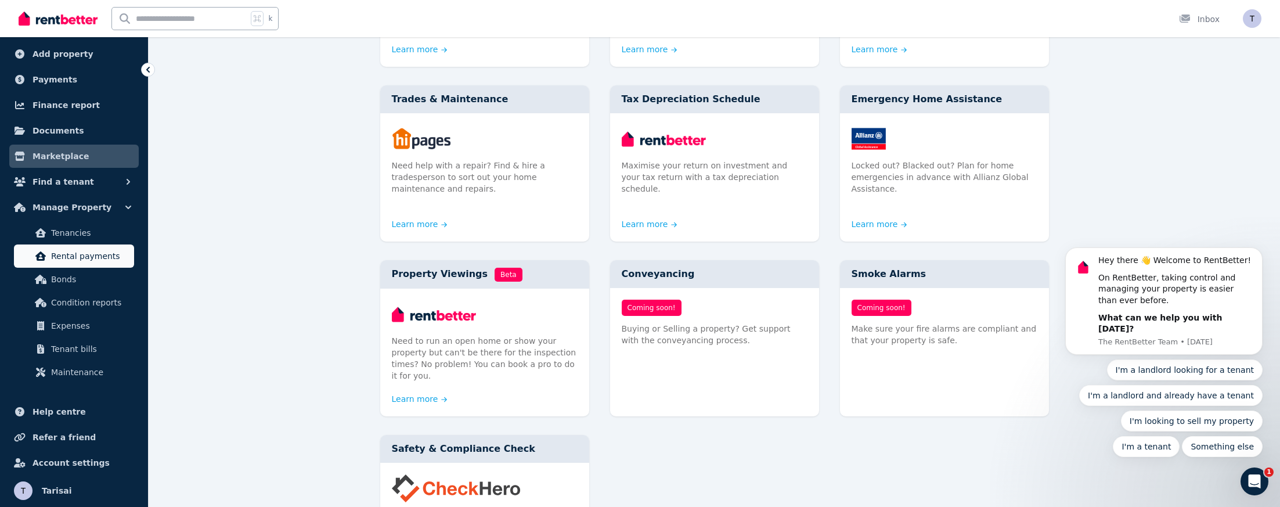
scroll to position [60, 0]
click at [48, 234] on link "Tenancies" at bounding box center [74, 232] width 120 height 23
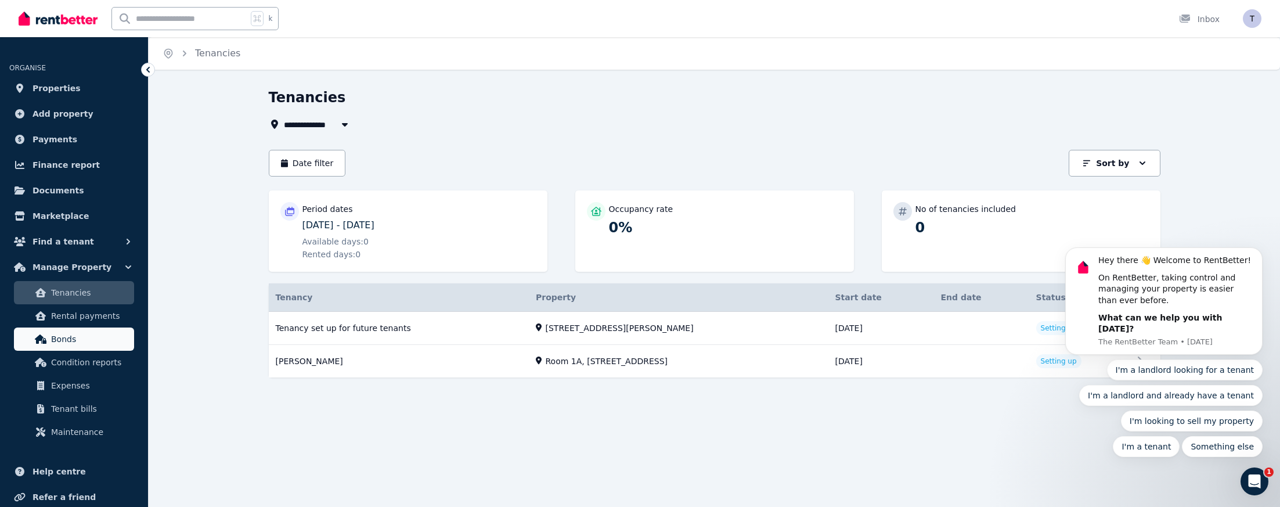
scroll to position [13, 0]
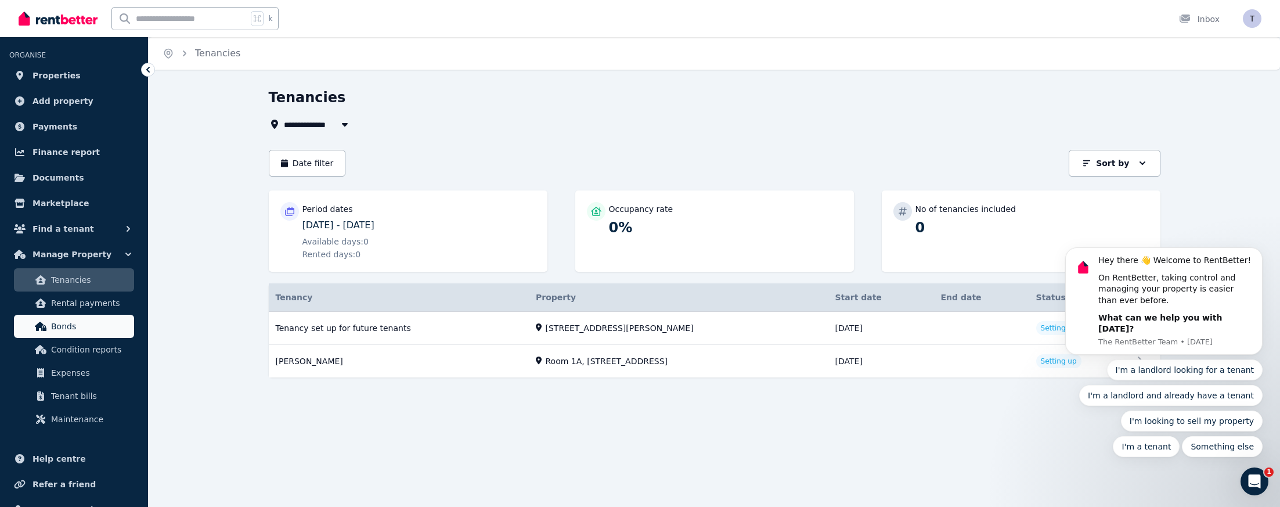
click at [103, 327] on span "Bonds" at bounding box center [90, 326] width 78 height 14
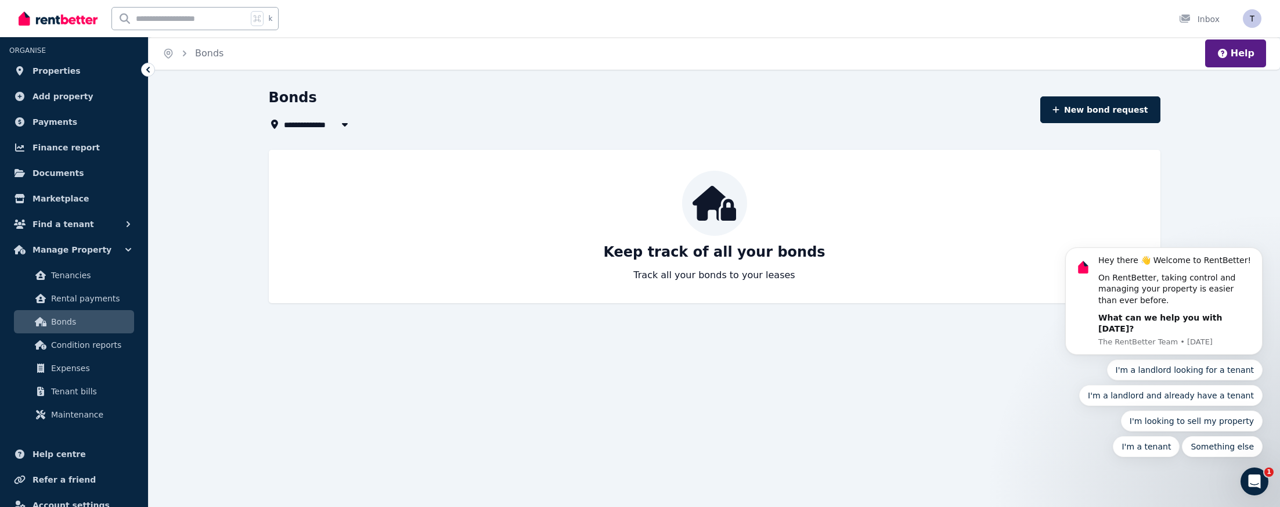
scroll to position [21, 0]
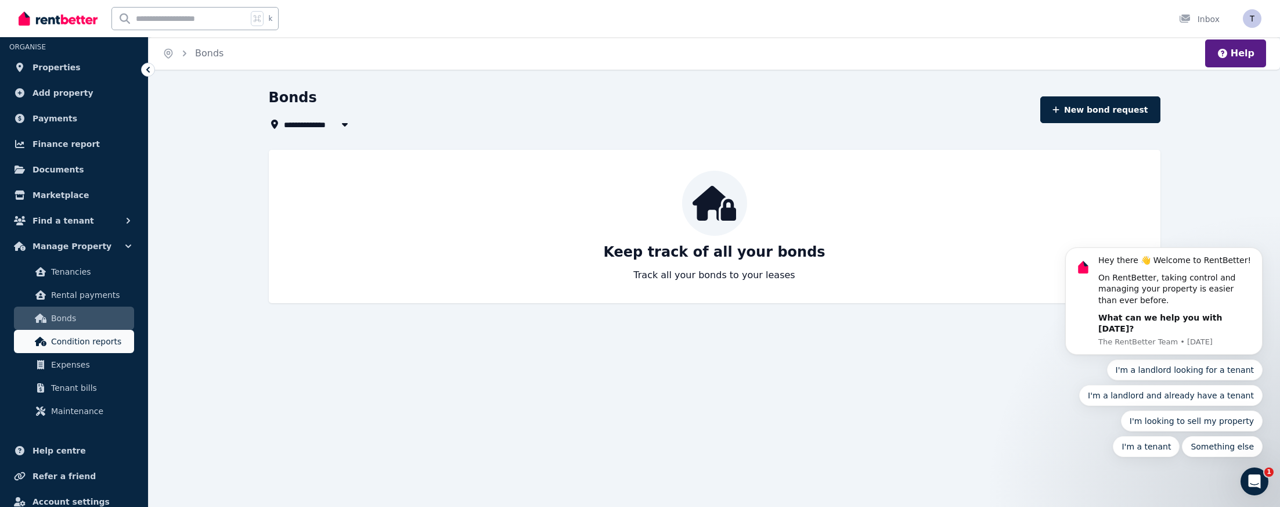
click at [111, 341] on span "Condition reports" at bounding box center [90, 341] width 78 height 14
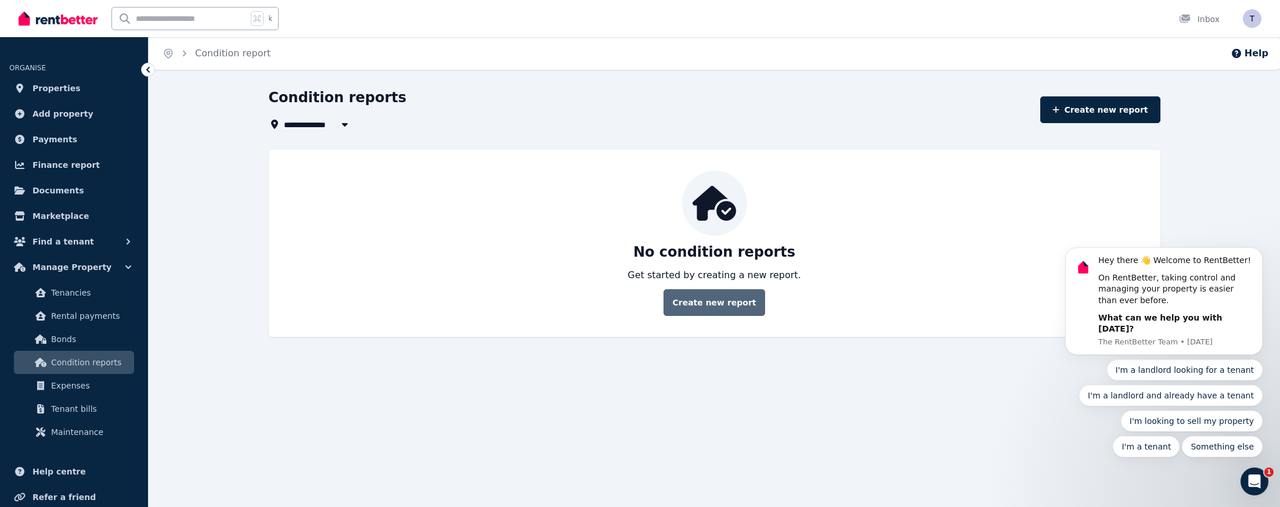
click at [717, 303] on link "Create new report" at bounding box center [713, 302] width 101 height 27
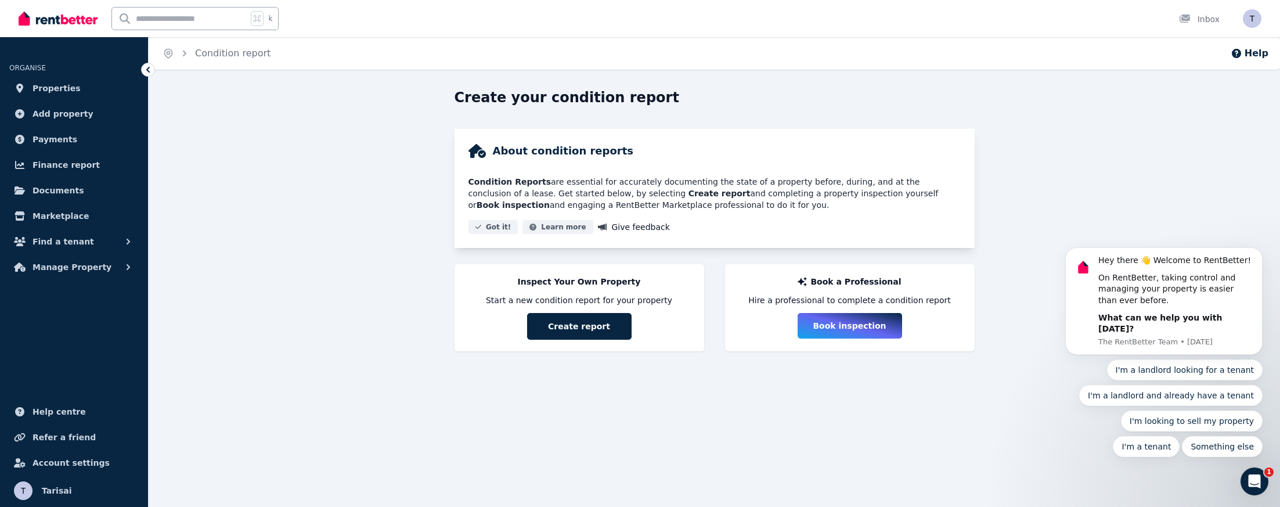
click at [407, 305] on div "Create your condition report About condition reports Condition Reports are esse…" at bounding box center [714, 235] width 1131 height 295
click at [593, 331] on button "Create report" at bounding box center [579, 326] width 104 height 27
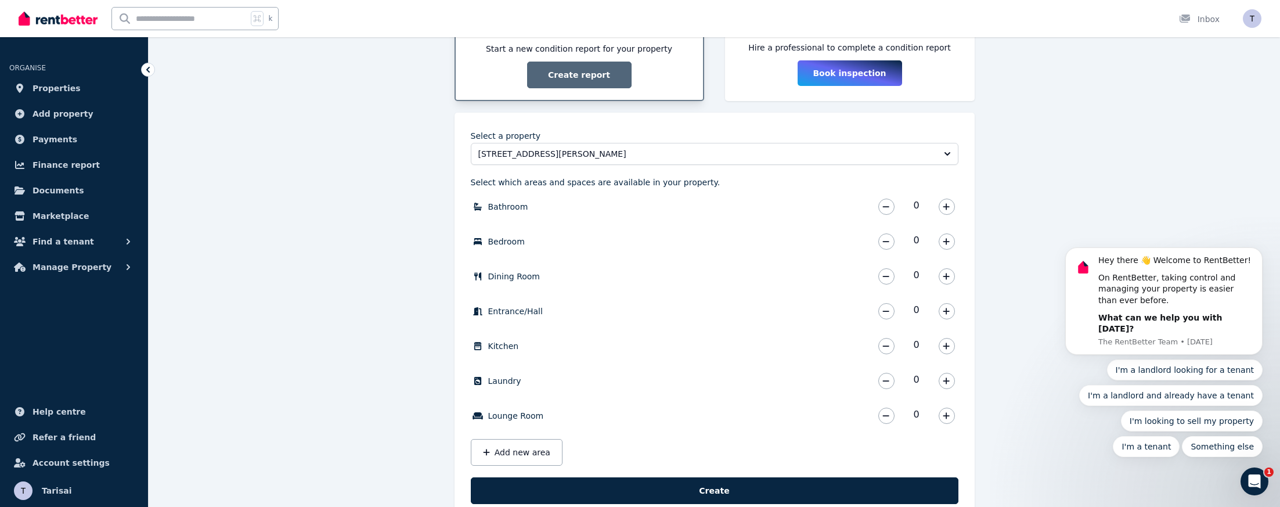
scroll to position [253, 0]
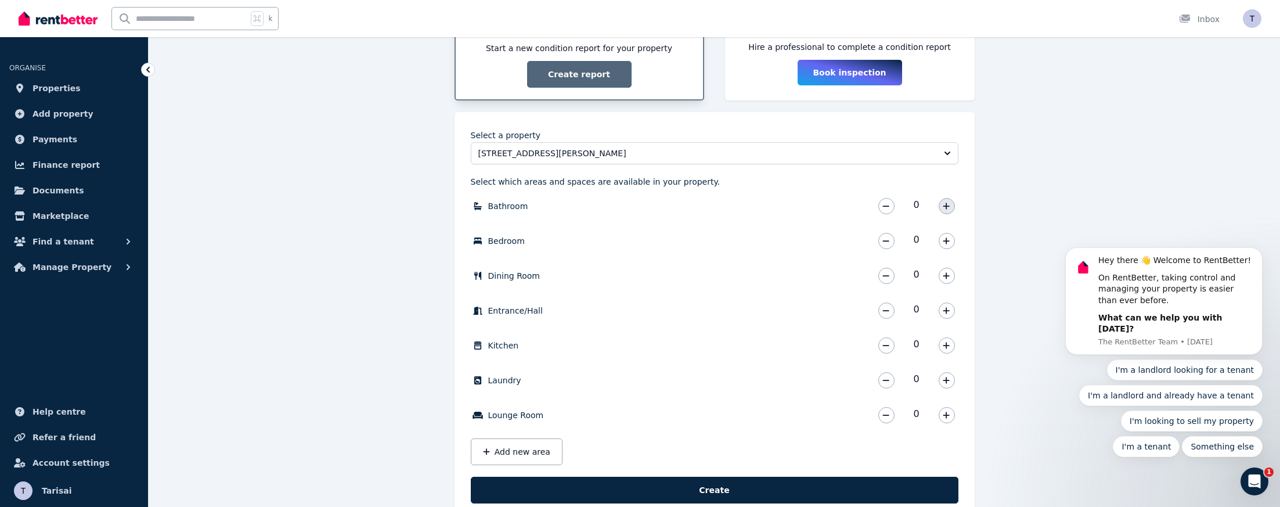
click at [953, 210] on button "button" at bounding box center [946, 206] width 16 height 16
click at [894, 207] on div "2" at bounding box center [917, 205] width 84 height 23
click at [887, 207] on icon "button" at bounding box center [885, 206] width 7 height 8
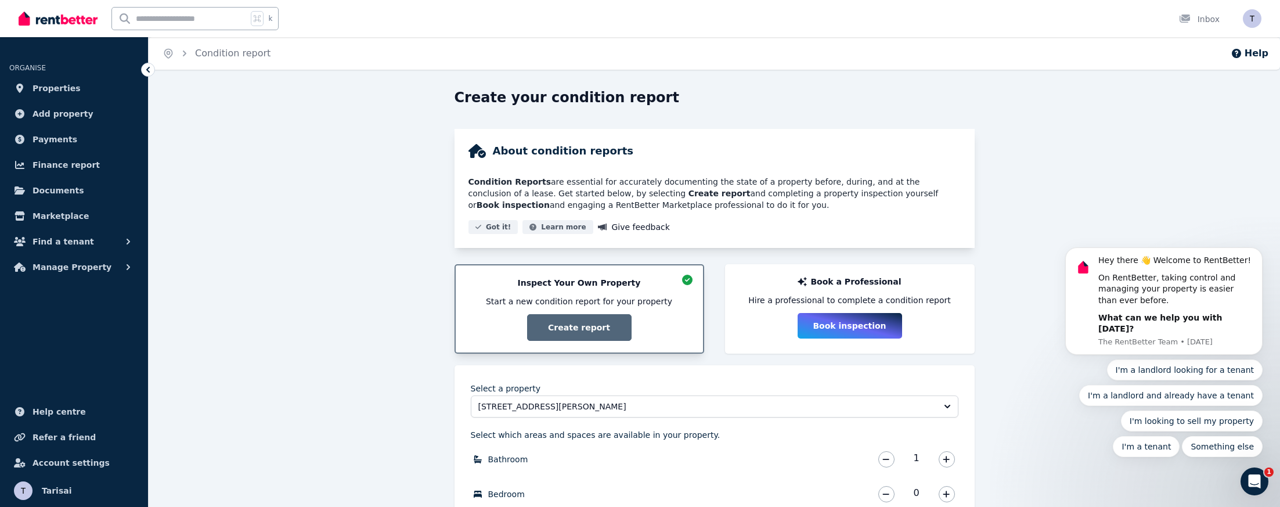
scroll to position [0, 0]
